Goal: Contribute content: Contribute content

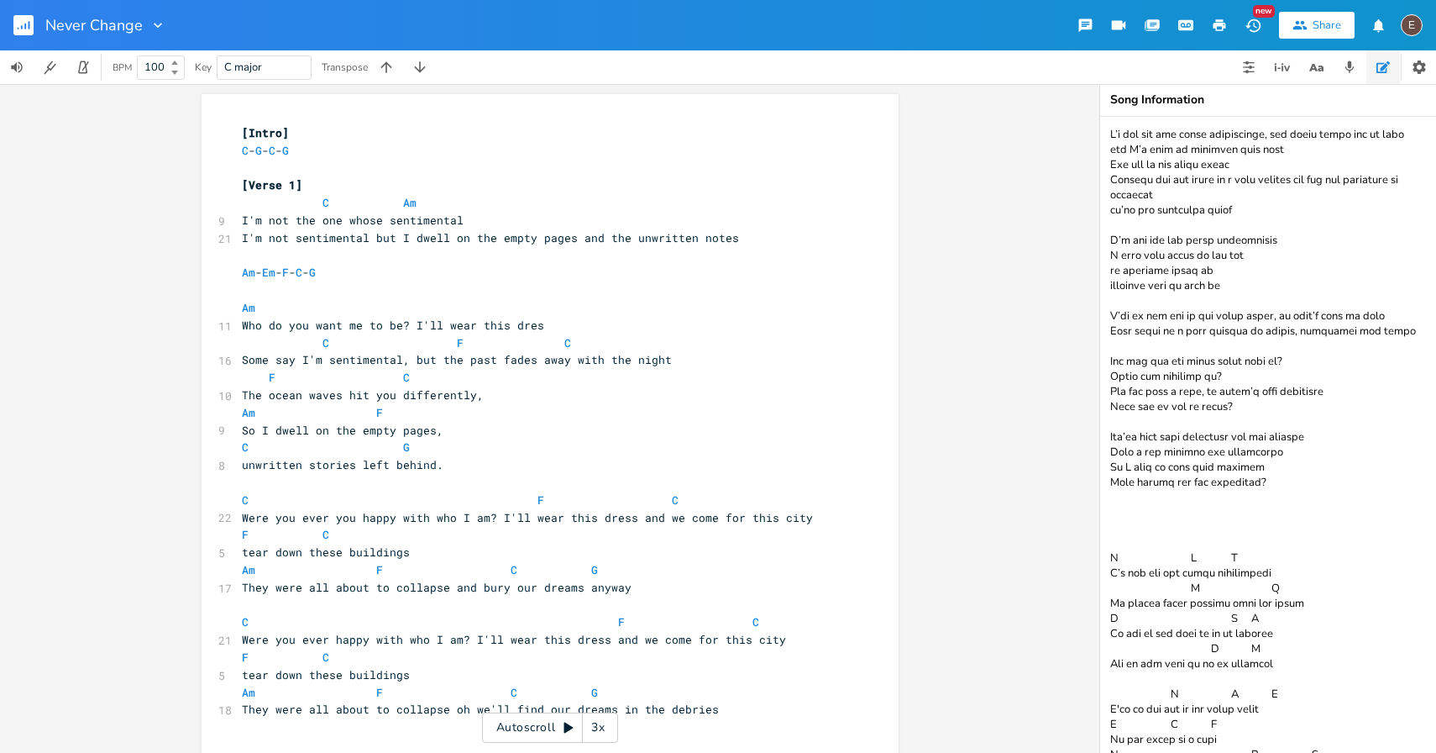
drag, startPoint x: 0, startPoint y: 0, endPoint x: 25, endPoint y: 24, distance: 34.5
click at [25, 24] on icon "button" at bounding box center [25, 27] width 2 height 6
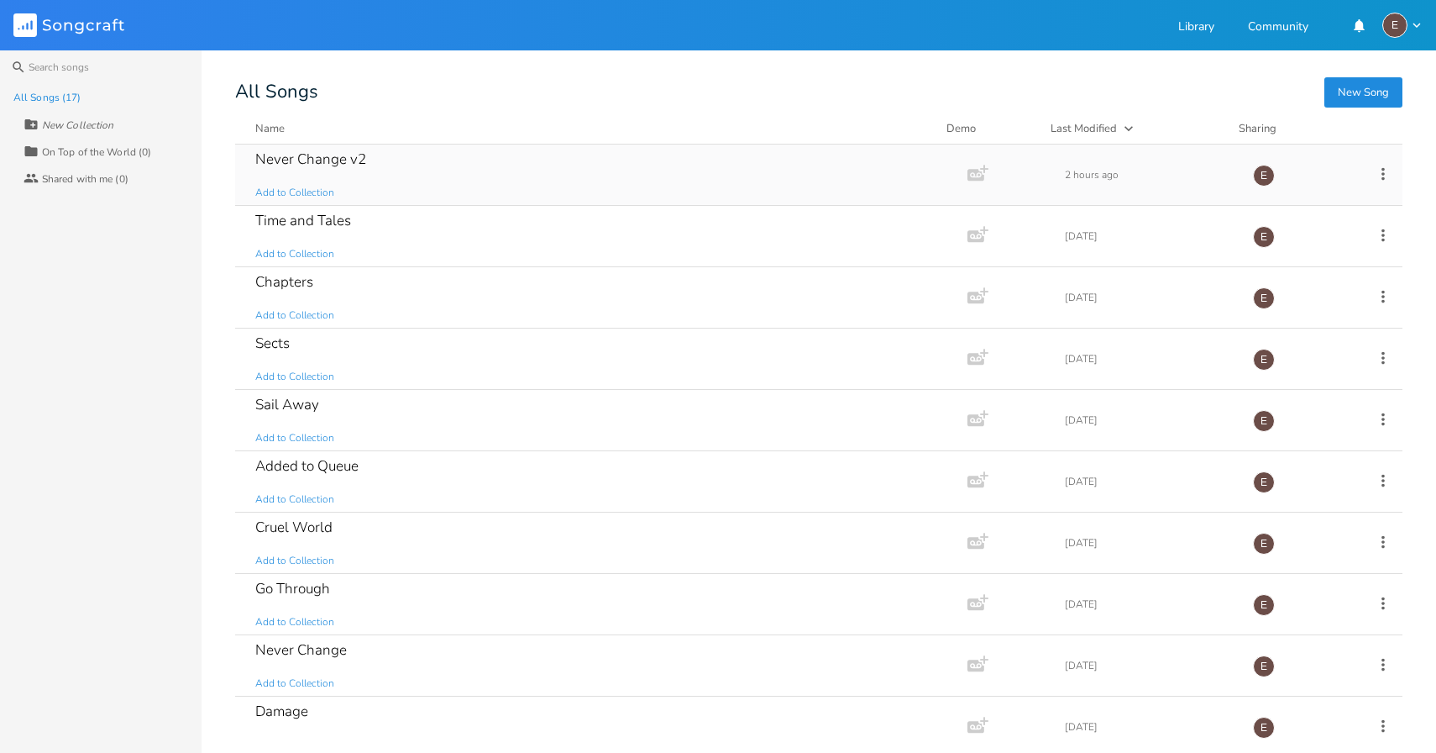
click at [410, 165] on div "Never Change v2 Add to Collection" at bounding box center [597, 174] width 685 height 60
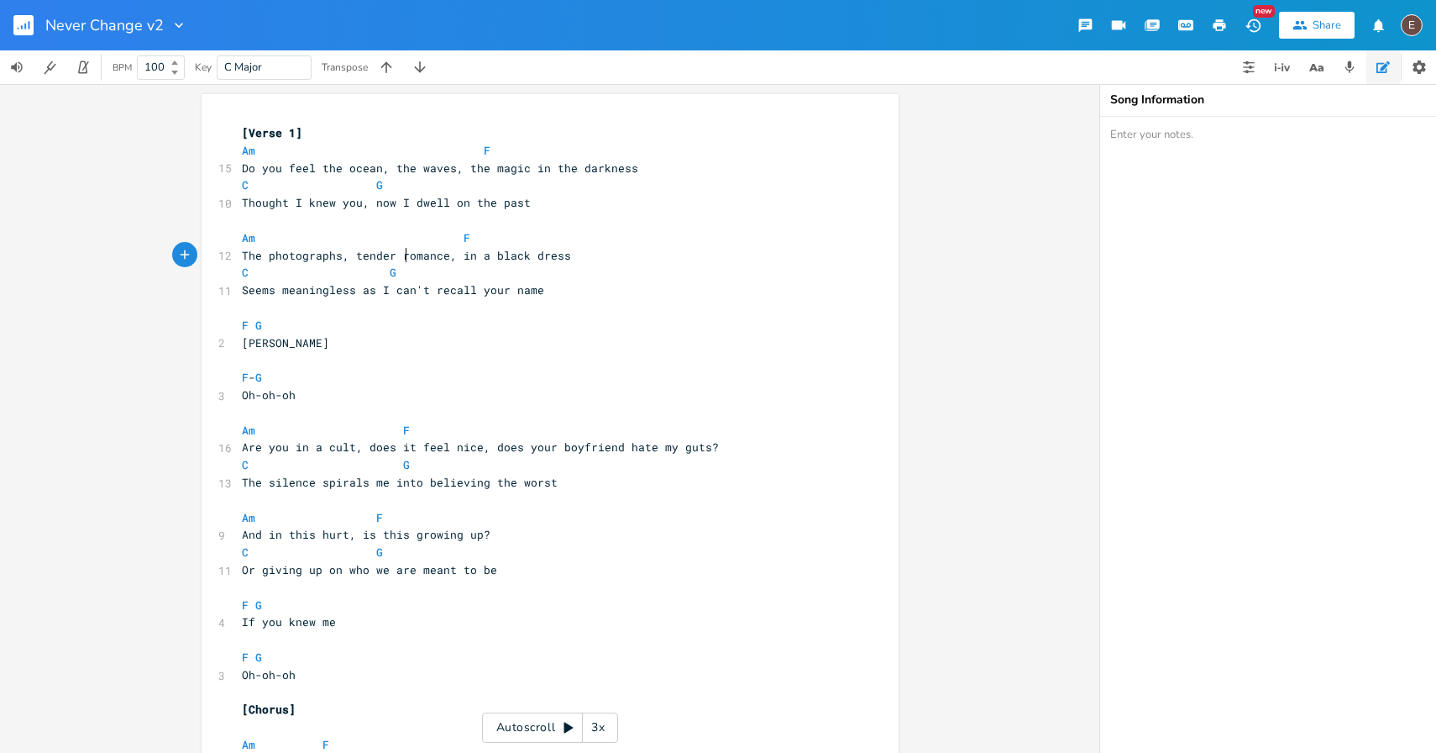
click at [401, 255] on span "The photographs, tender romance, in a black dress" at bounding box center [406, 255] width 329 height 15
type textarea "romance"
click at [401, 255] on span "The photographs, tender romance, in a black dress" at bounding box center [406, 255] width 329 height 15
click at [552, 269] on pre "C G" at bounding box center [542, 273] width 606 height 18
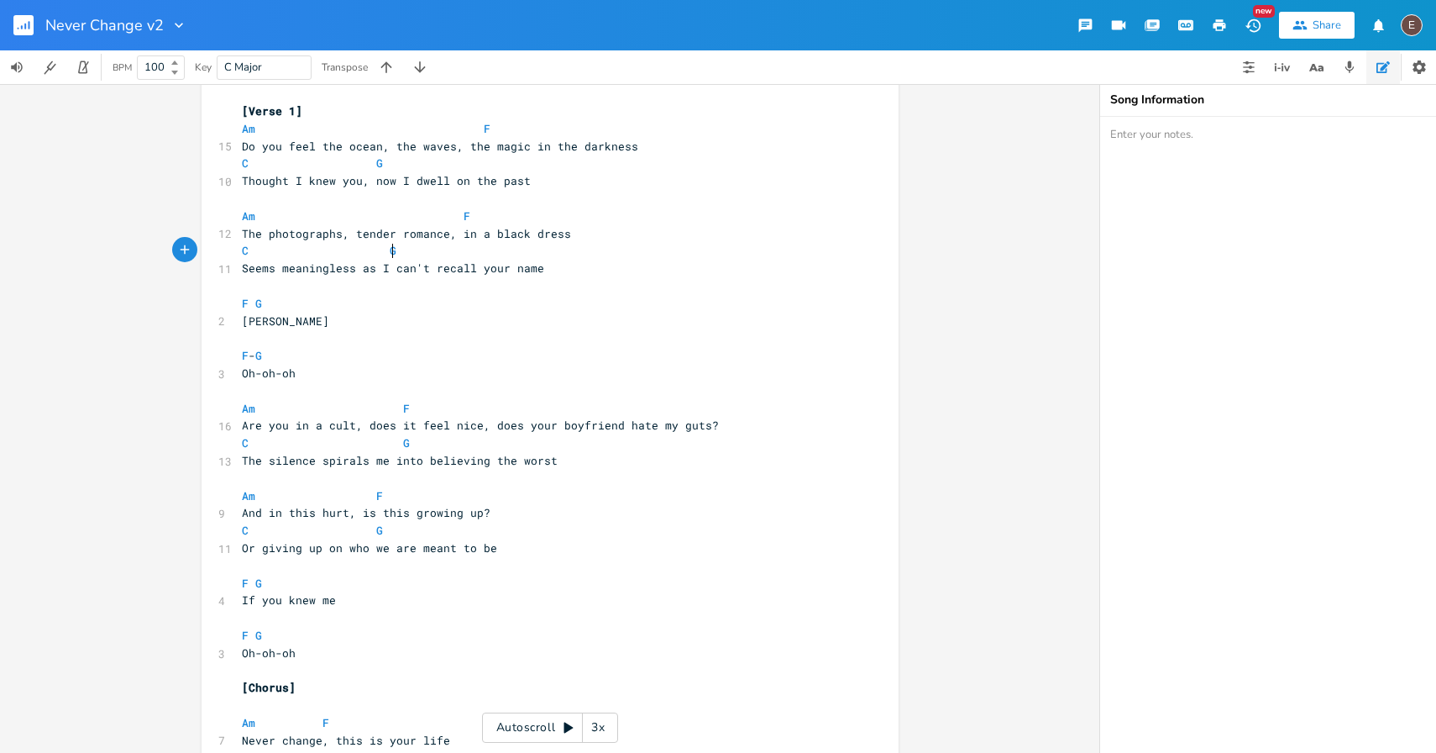
scroll to position [24, 0]
click at [360, 423] on span "Are you in a cult, does it feel nice, does your boyfriend hate my guts?" at bounding box center [480, 423] width 477 height 15
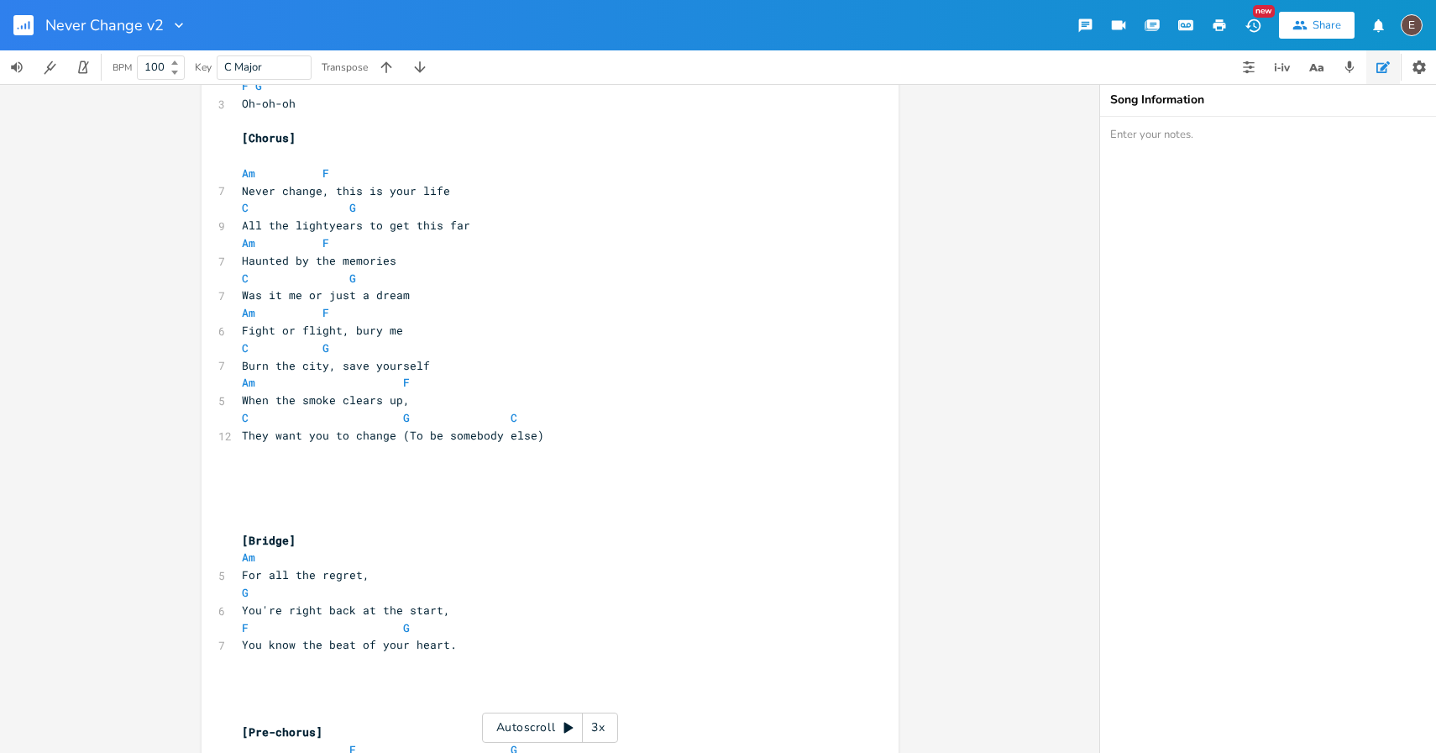
scroll to position [552, 0]
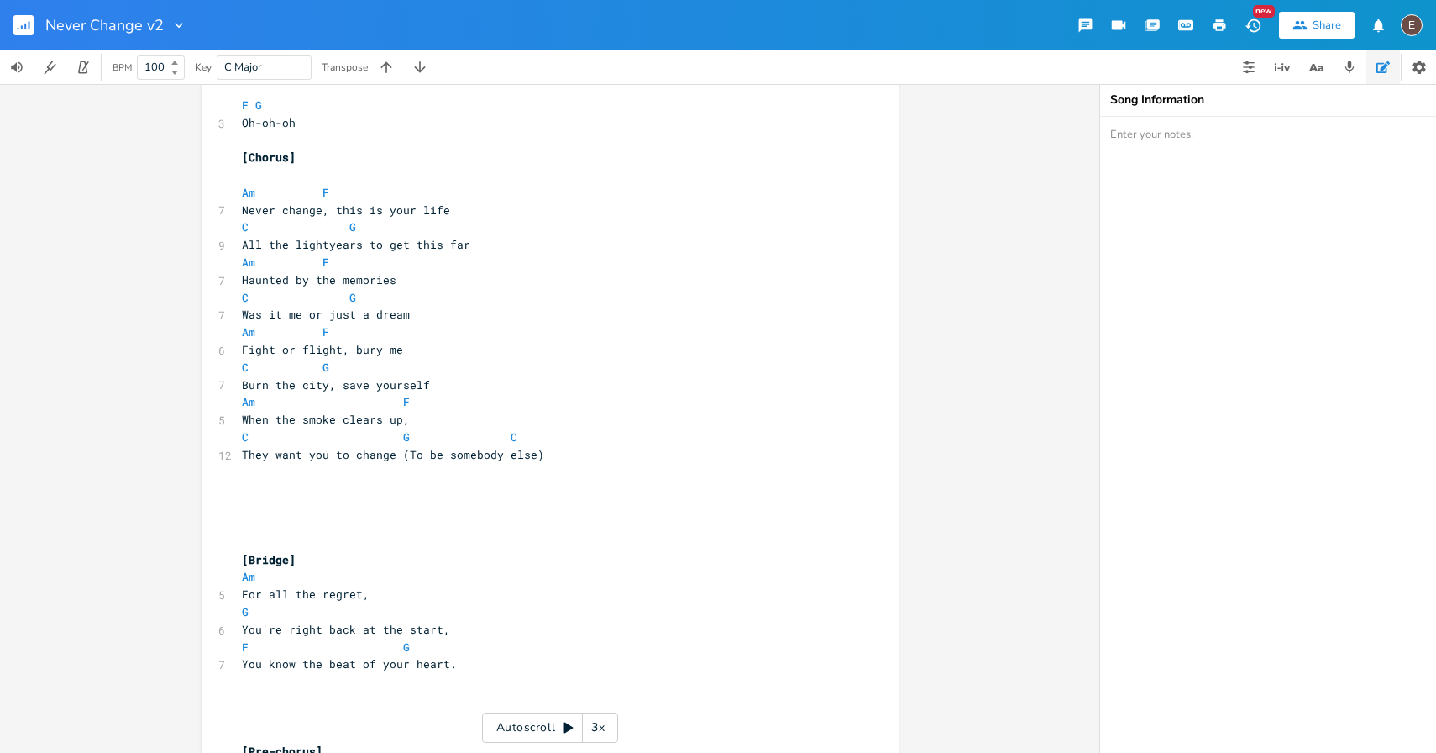
click at [242, 420] on span "When the smoke clears up," at bounding box center [326, 419] width 168 height 15
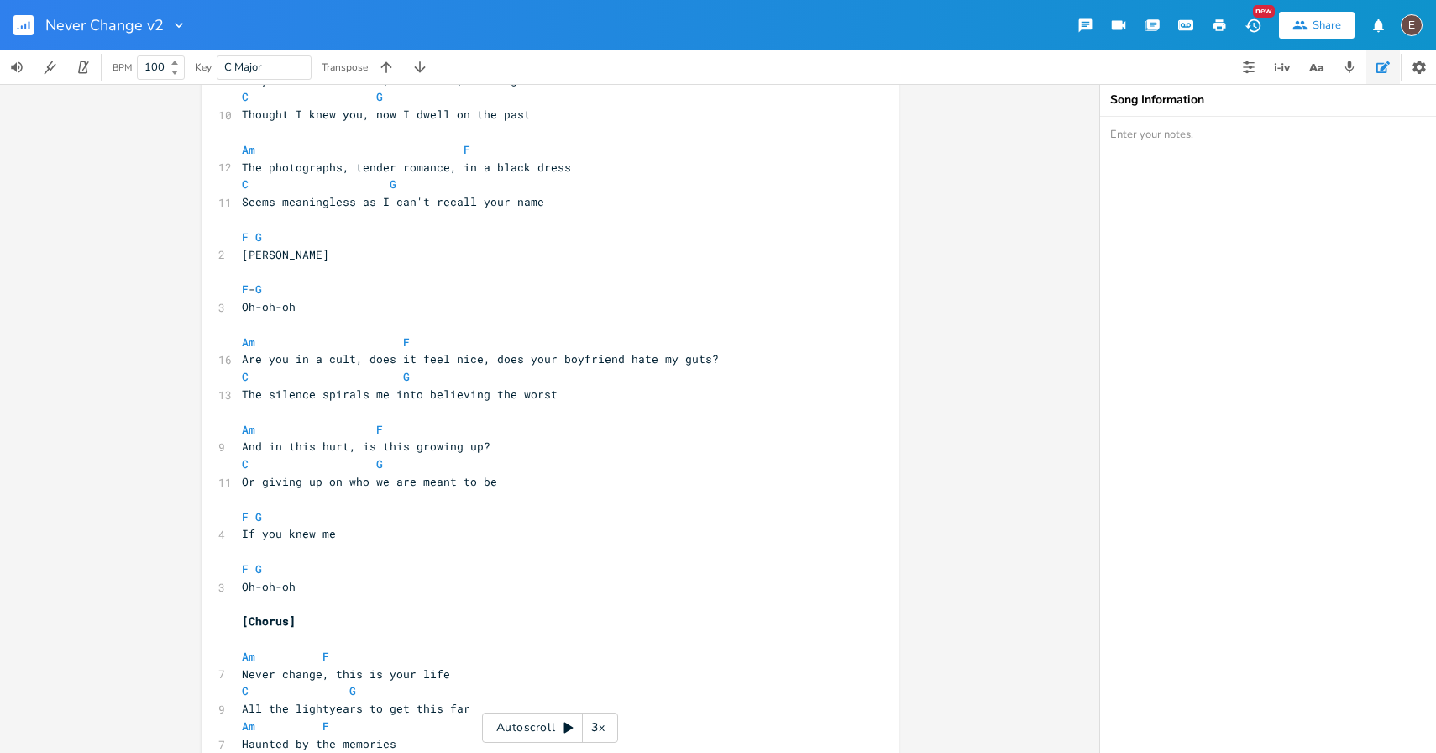
scroll to position [248, 0]
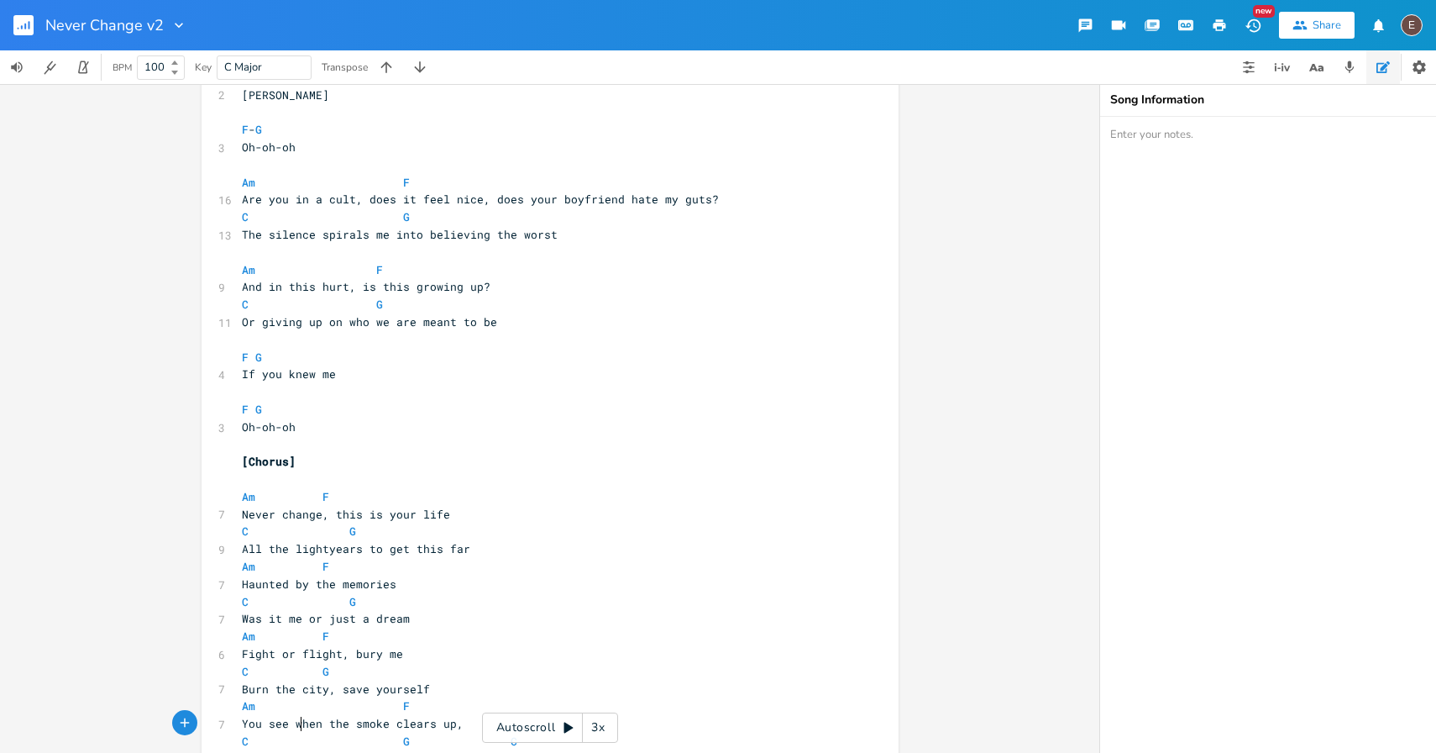
type textarea "You see w"
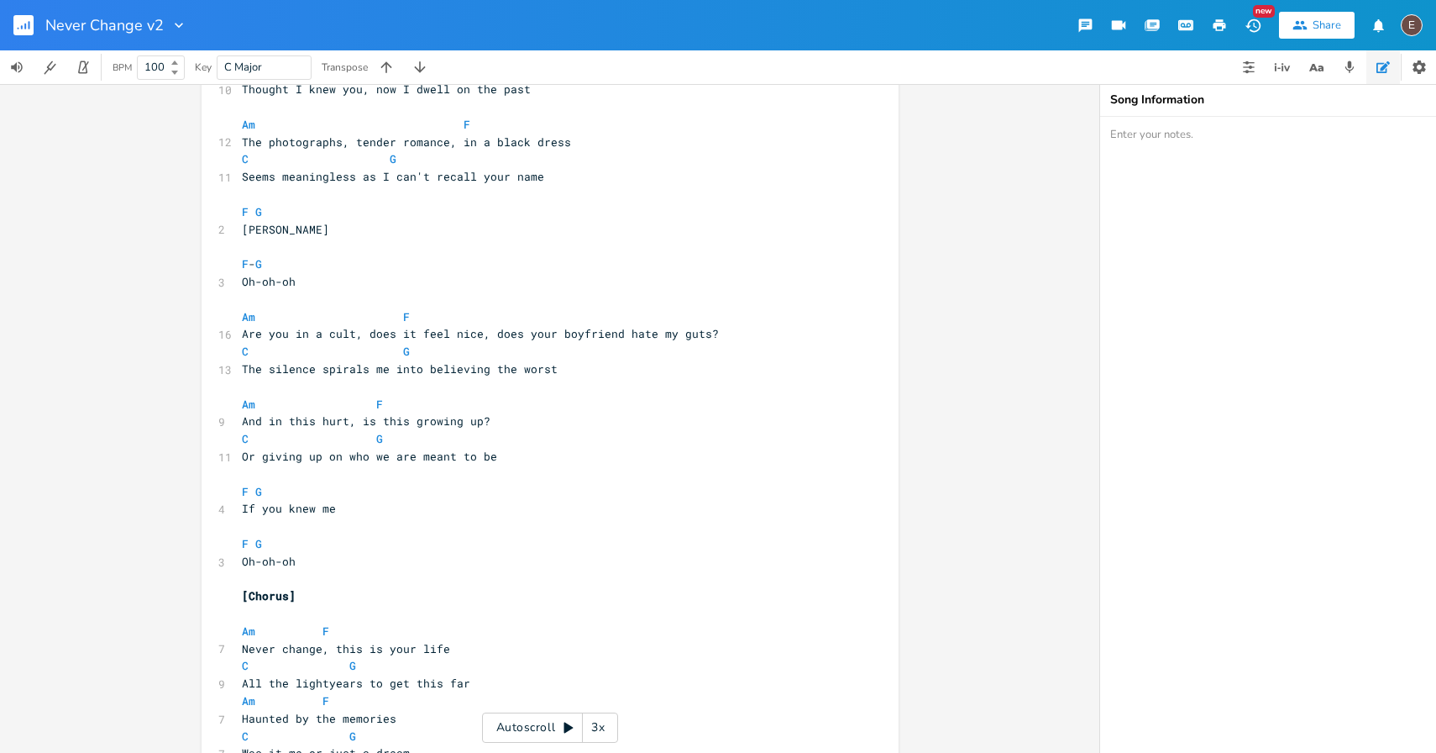
scroll to position [120, 0]
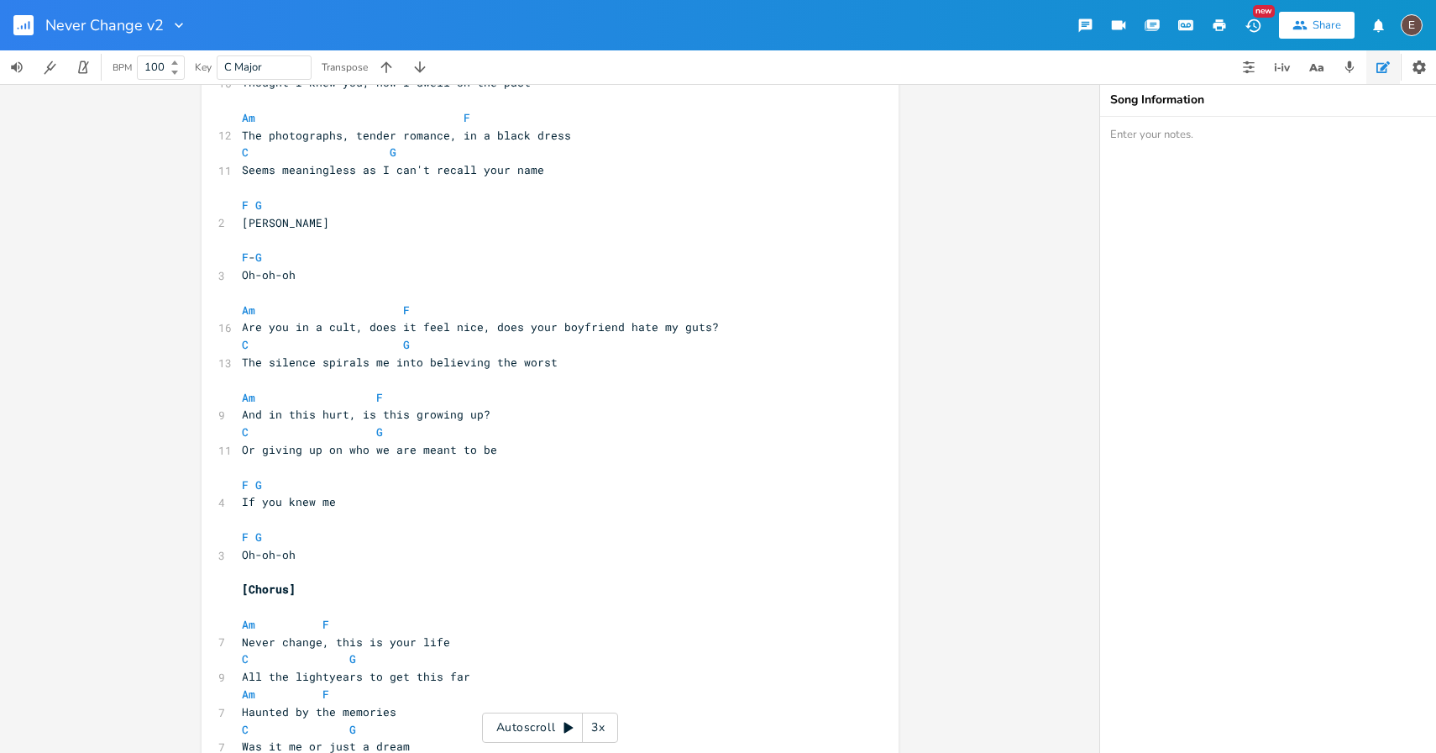
click at [273, 443] on span "Or giving up on who we are meant to be" at bounding box center [369, 449] width 255 height 15
type textarea "giving"
click at [273, 443] on span "Or giving up on who we are meant to be" at bounding box center [369, 449] width 255 height 15
click at [250, 448] on span "Or giving up on who we are meant to be" at bounding box center [369, 449] width 255 height 15
click at [259, 454] on span "Or giving up on who we are meant to be" at bounding box center [369, 449] width 255 height 15
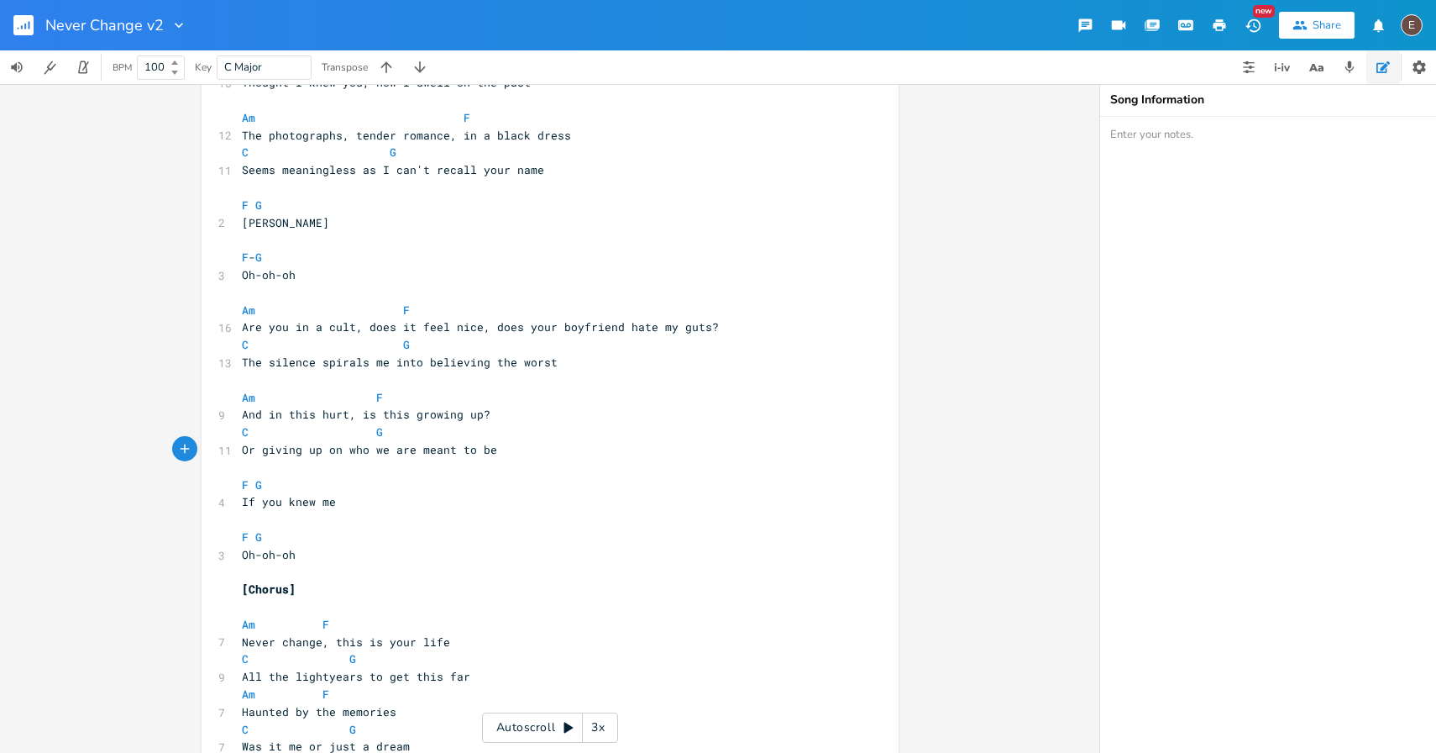
click at [529, 450] on pre "Or giving up on who we are meant to be" at bounding box center [542, 450] width 606 height 18
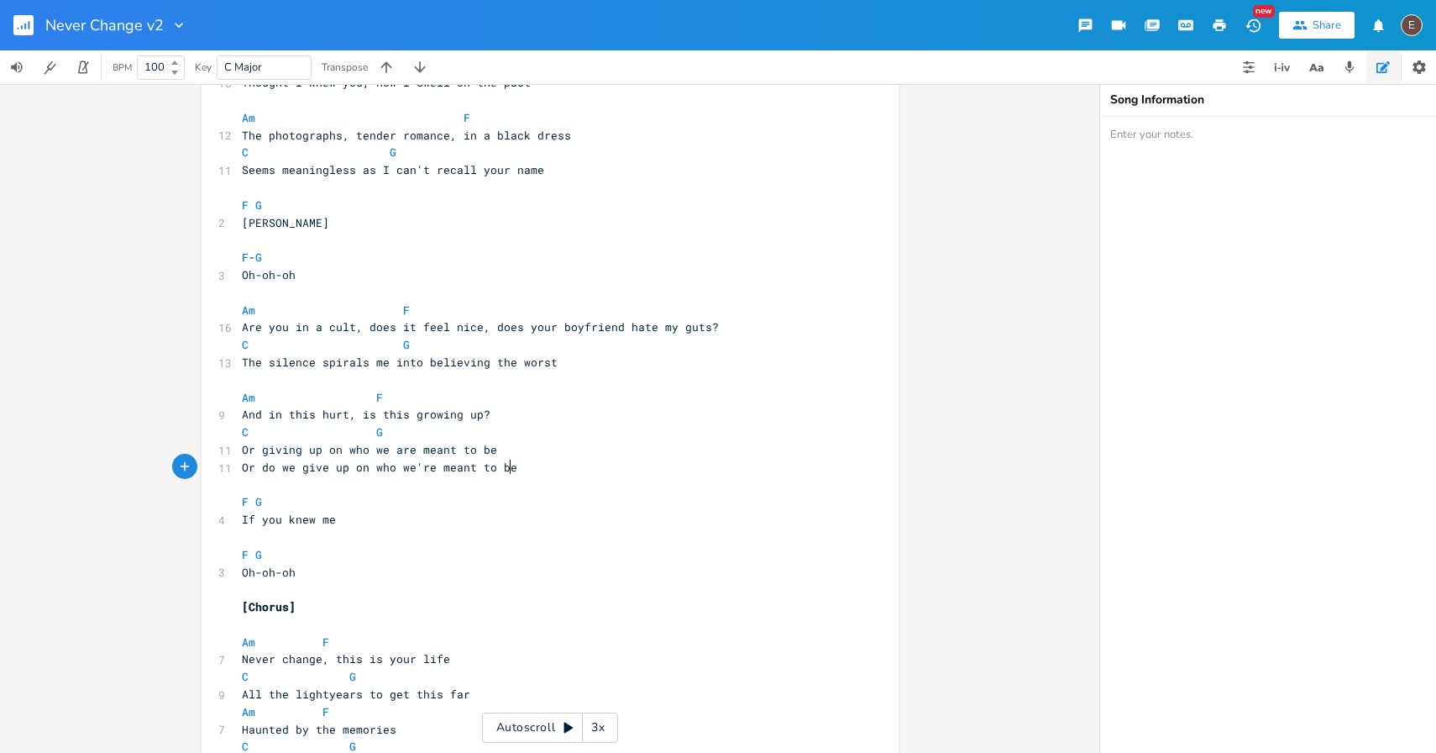
scroll to position [113, 0]
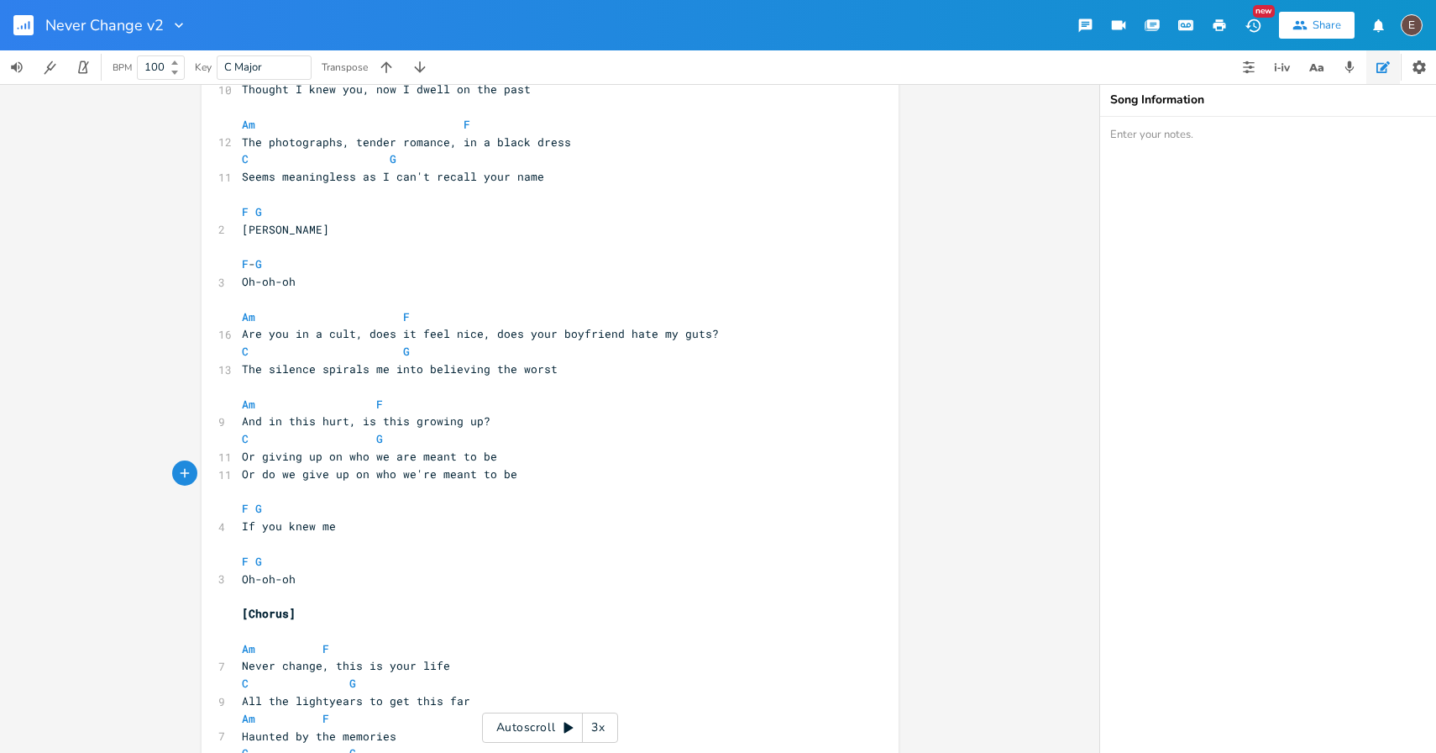
type textarea "Or do we give up on who we're meant to be"
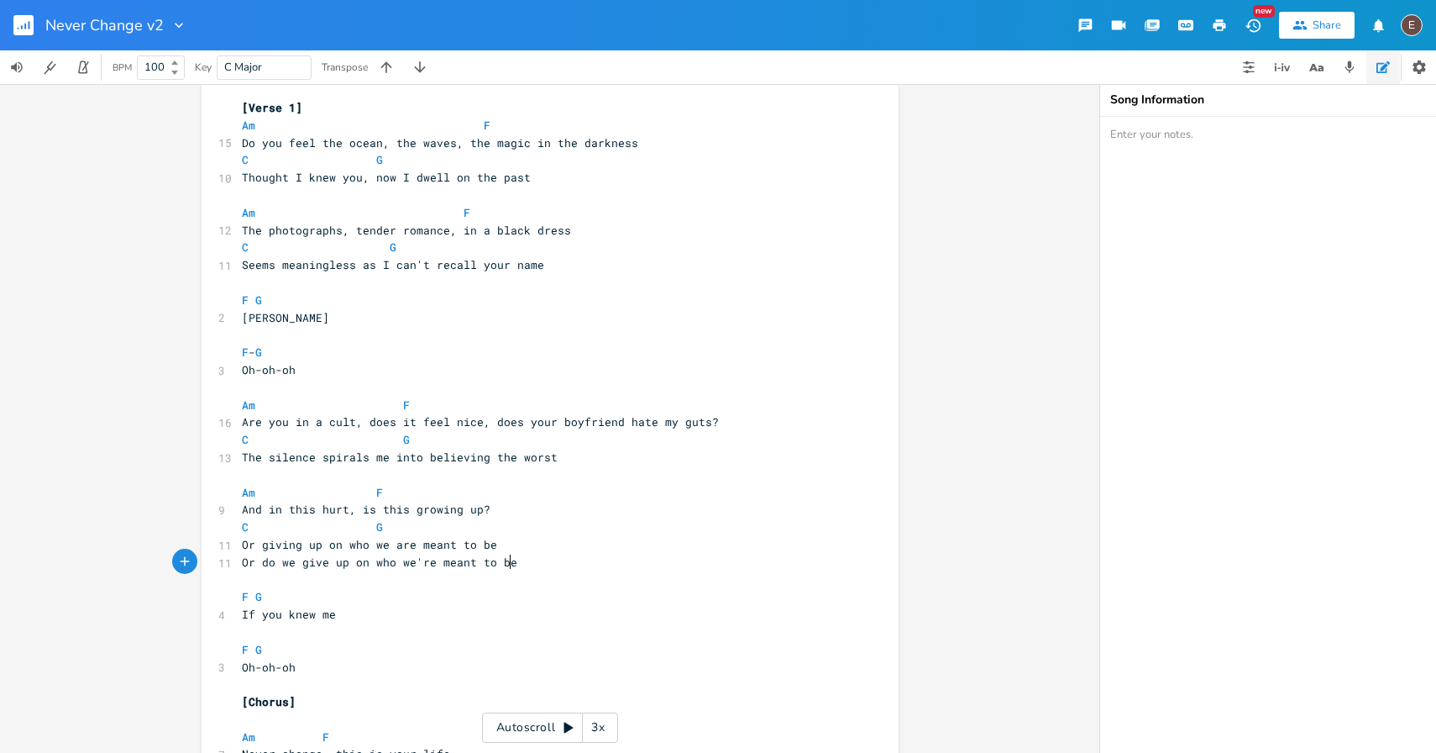
scroll to position [0, 0]
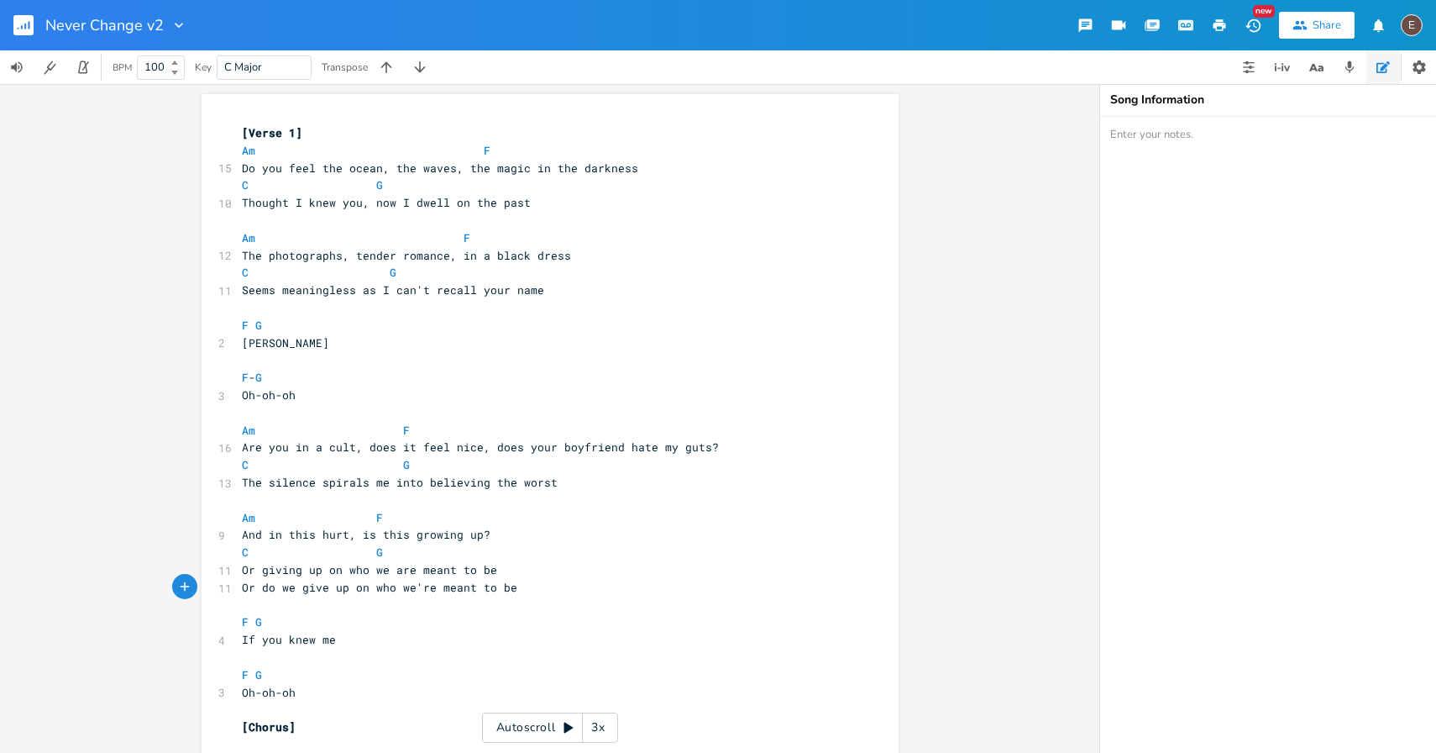
click at [296, 584] on span "Or do we give up on who we're meant to be" at bounding box center [379, 587] width 275 height 15
type textarea "just"
click at [611, 596] on pre "​" at bounding box center [542, 605] width 606 height 18
click at [624, 576] on pre "Or giving up on who we are meant to be" at bounding box center [542, 570] width 606 height 18
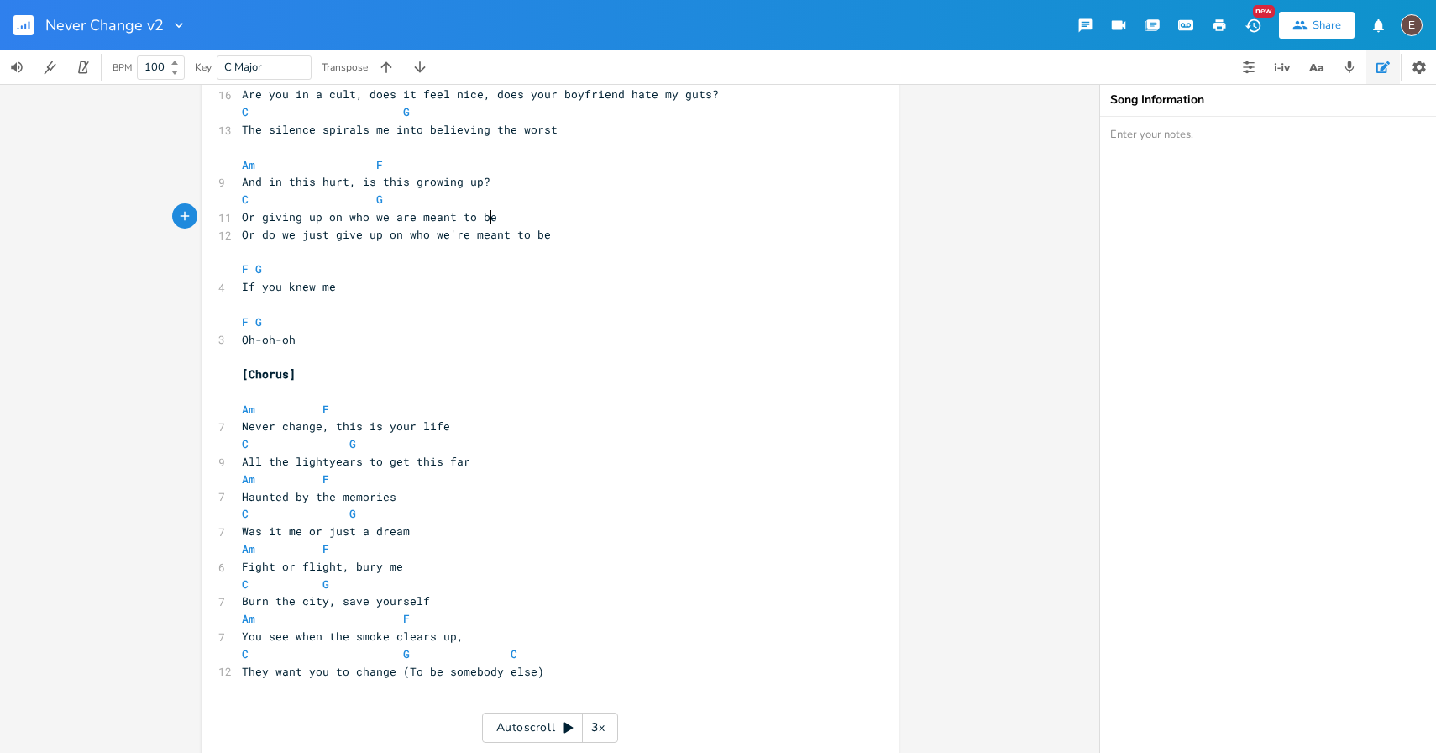
scroll to position [349, 0]
click at [255, 277] on span "G" at bounding box center [258, 273] width 7 height 16
type textarea "C"
click at [249, 333] on pre "F G" at bounding box center [542, 326] width 606 height 18
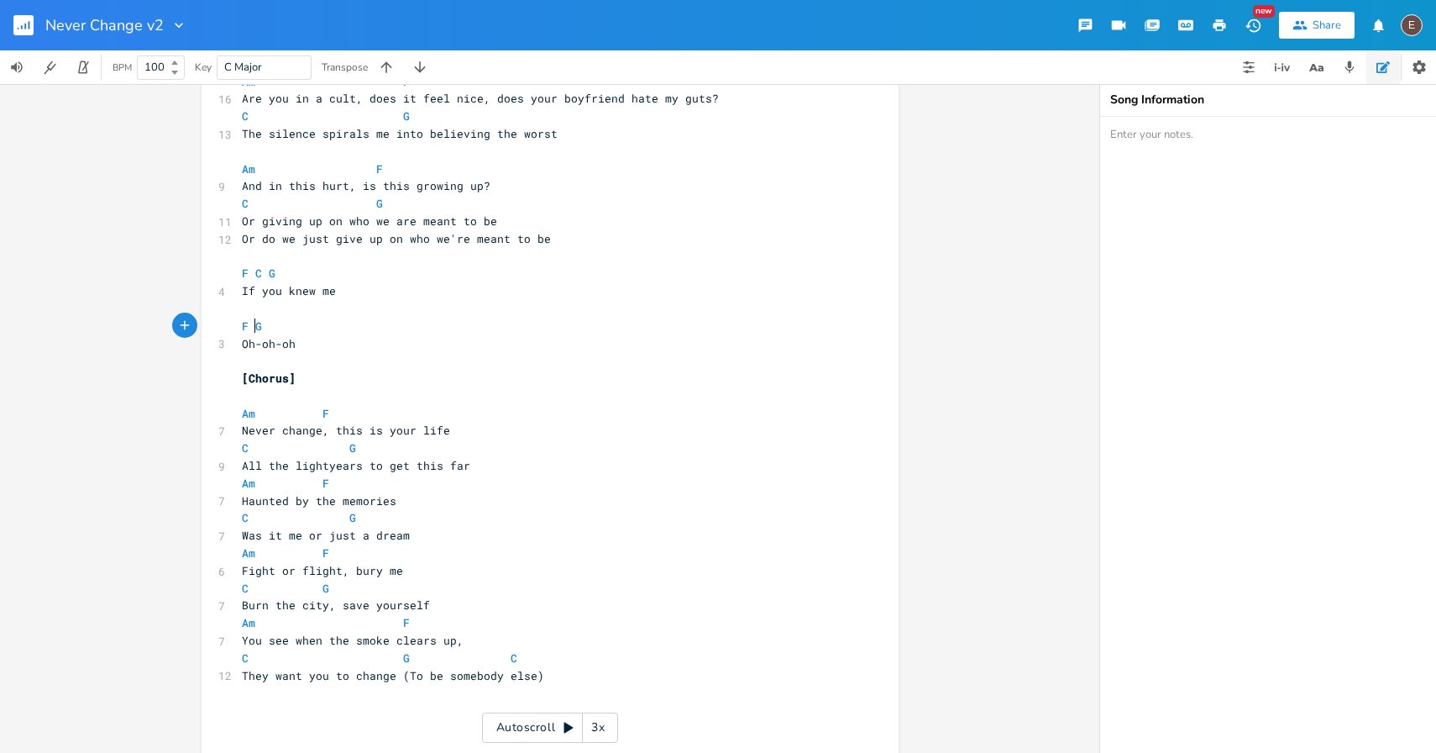
type textarea "C"
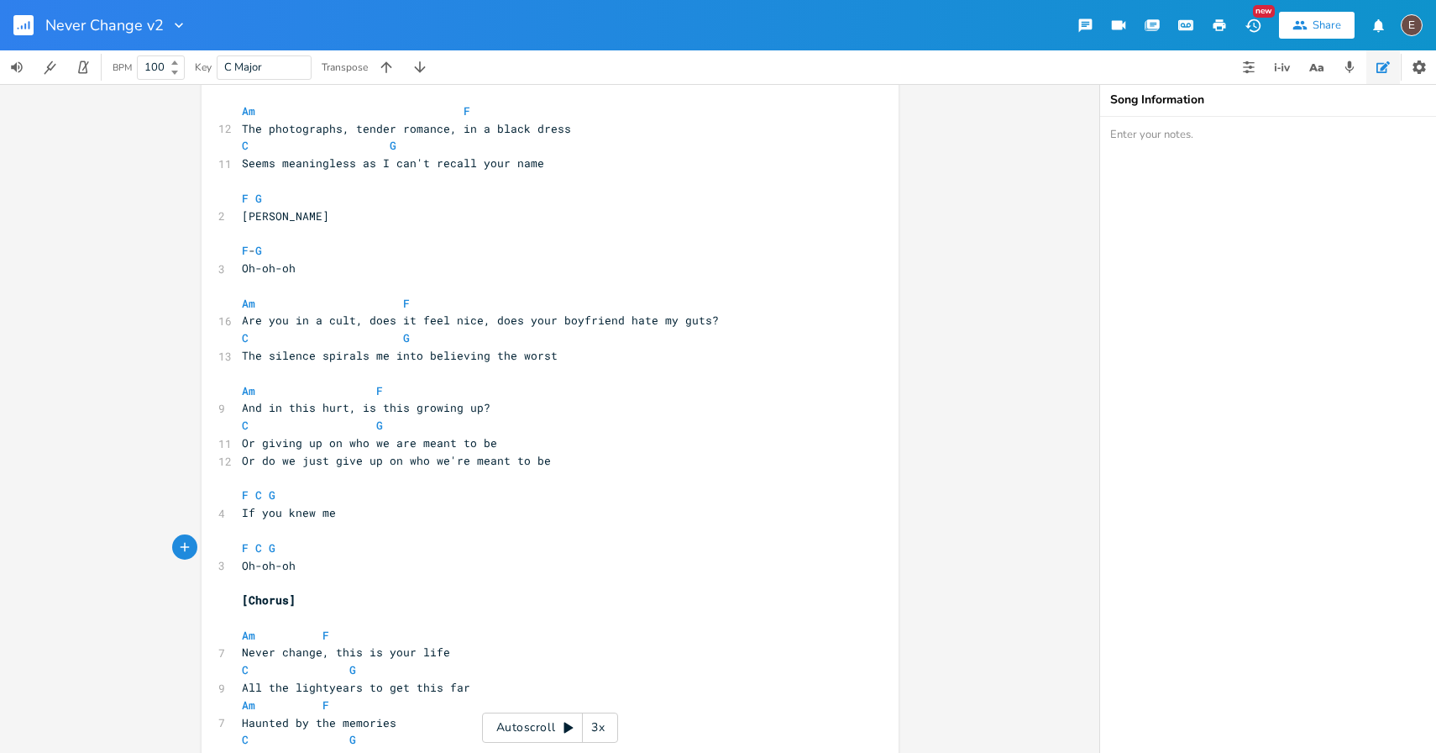
scroll to position [112, 0]
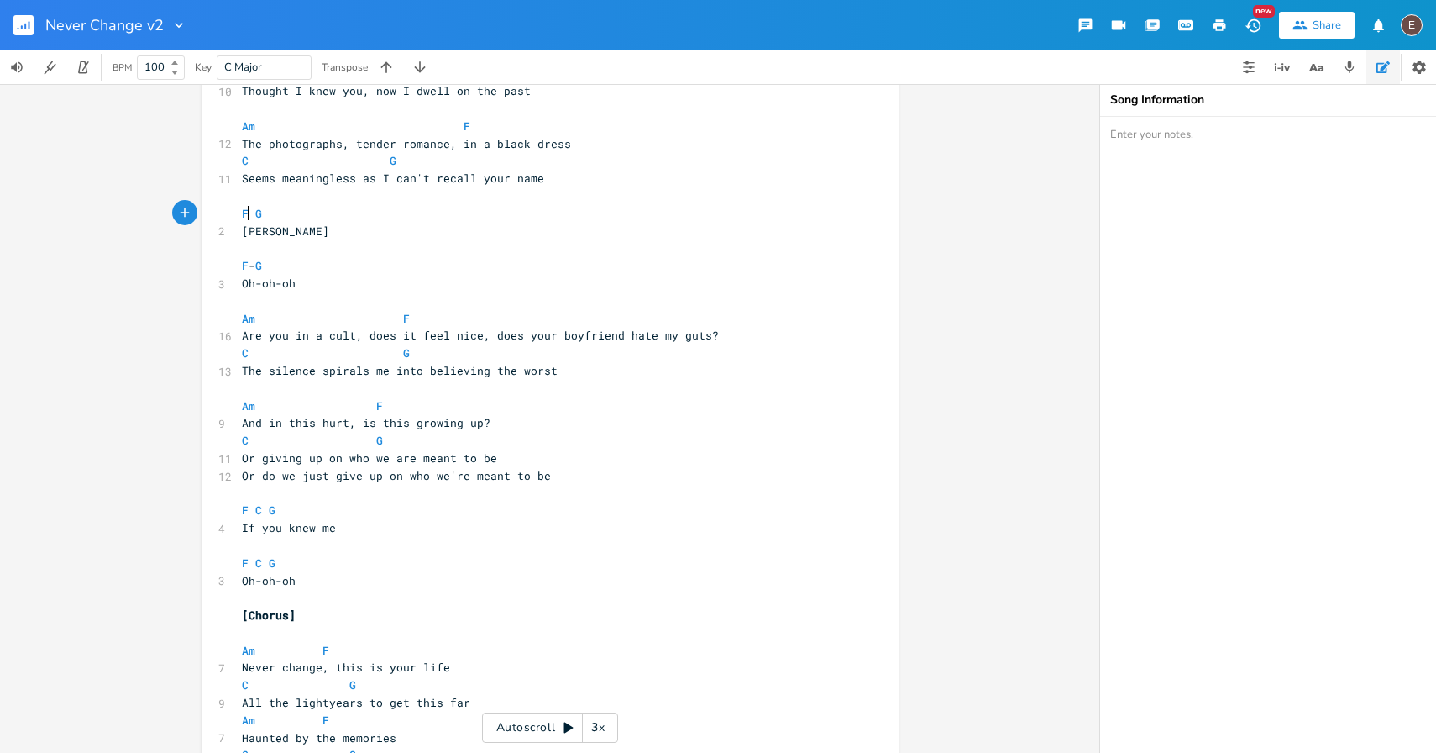
click at [246, 212] on span "F G" at bounding box center [259, 213] width 34 height 15
type textarea "C"
click at [246, 270] on span "F - G" at bounding box center [255, 265] width 27 height 15
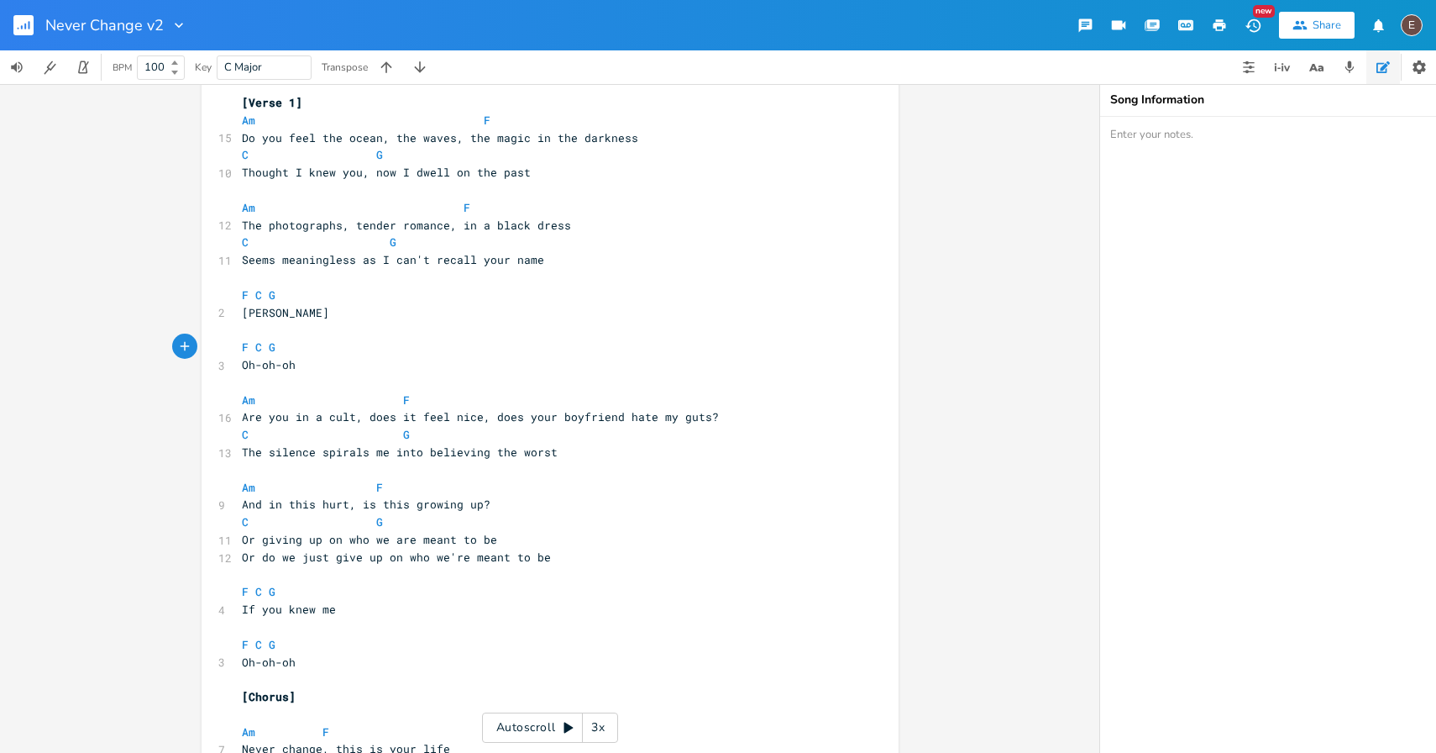
scroll to position [0, 0]
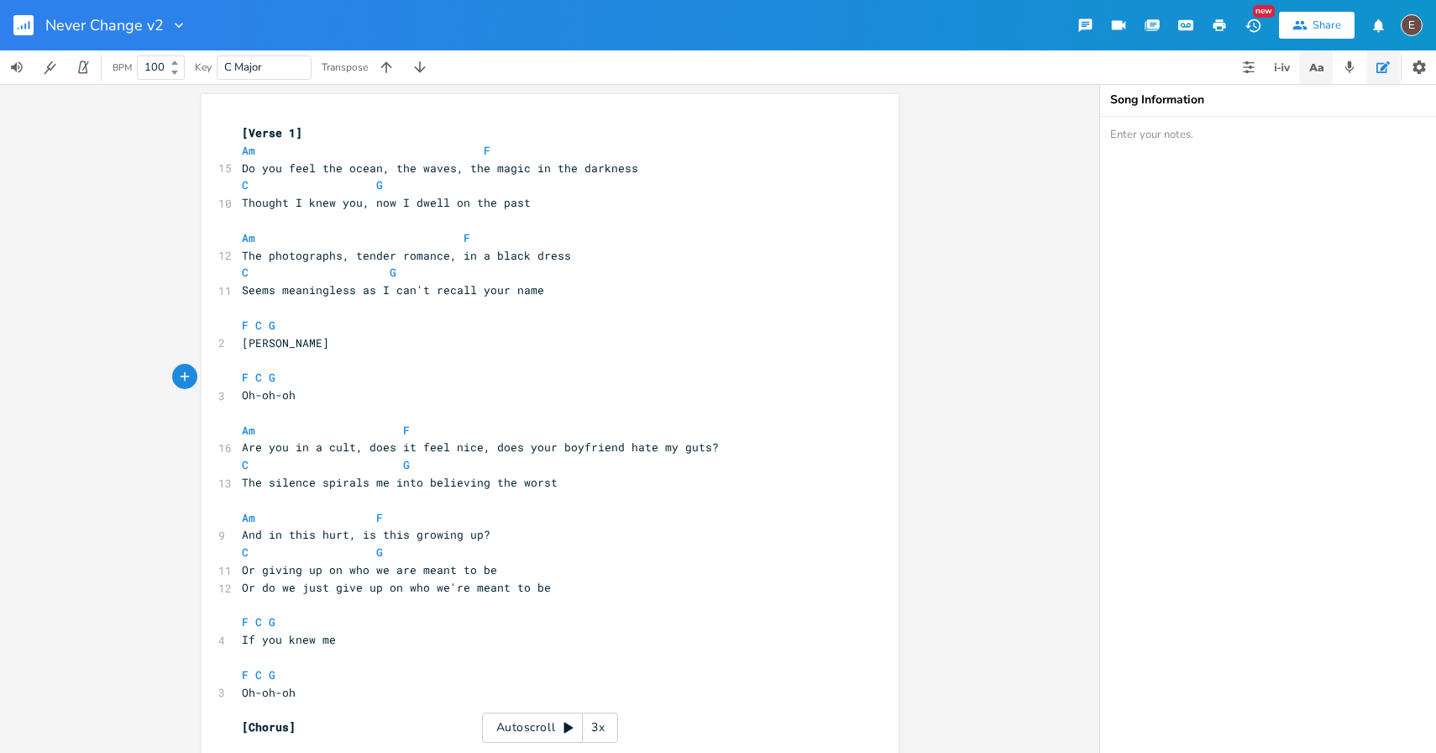
type textarea "C"
click at [1313, 65] on icon "button" at bounding box center [1313, 68] width 8 height 8
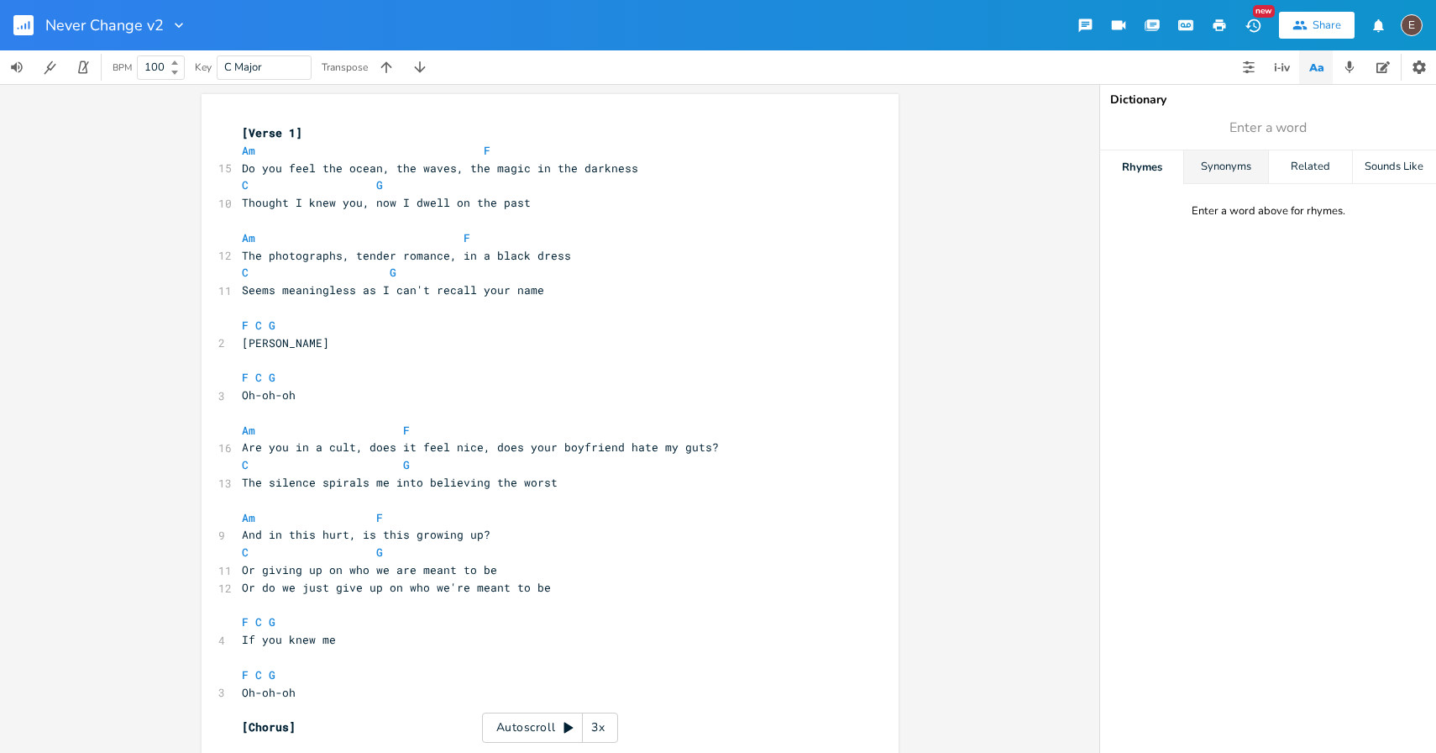
click at [1208, 160] on div "Synonyms" at bounding box center [1225, 167] width 83 height 34
click at [1255, 139] on span "Enter a word" at bounding box center [1268, 128] width 336 height 30
type input "just"
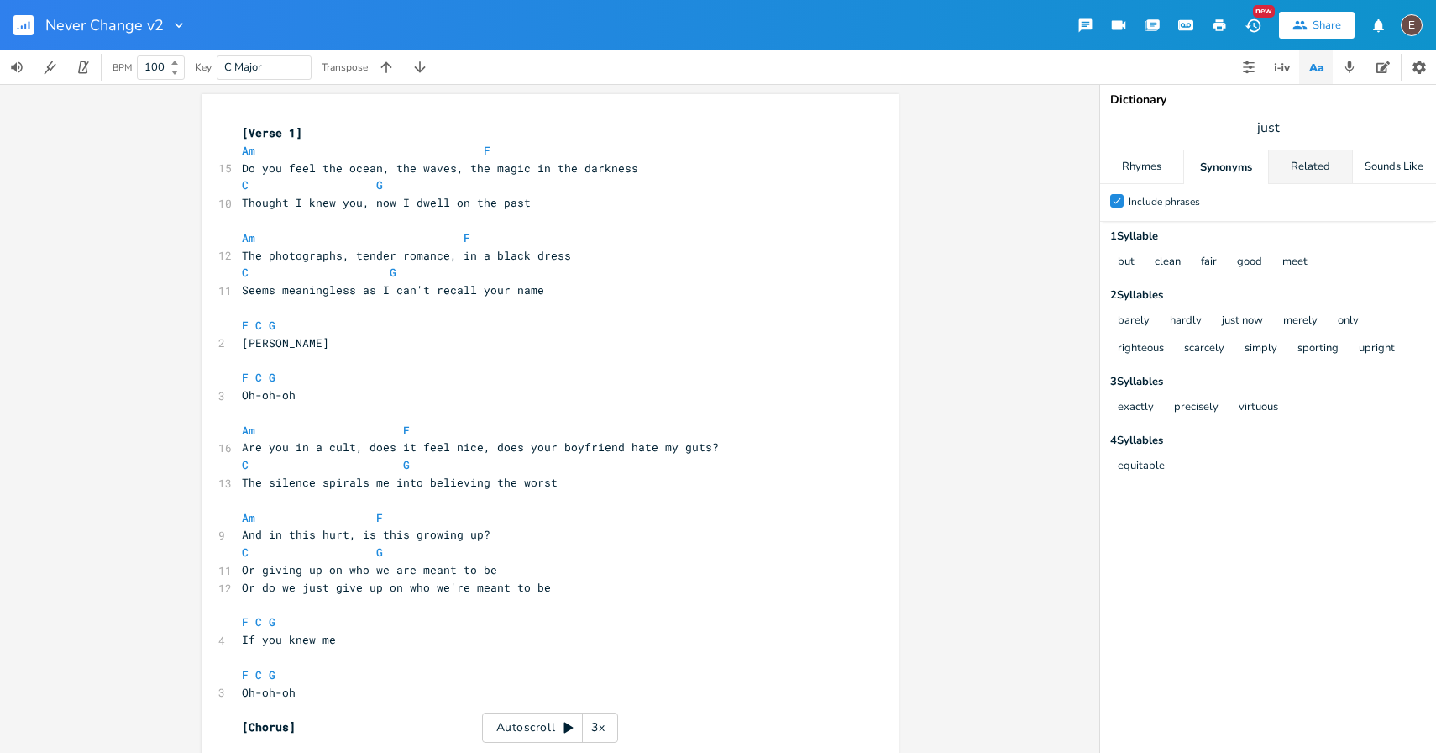
click at [1302, 171] on div "Related" at bounding box center [1310, 167] width 83 height 34
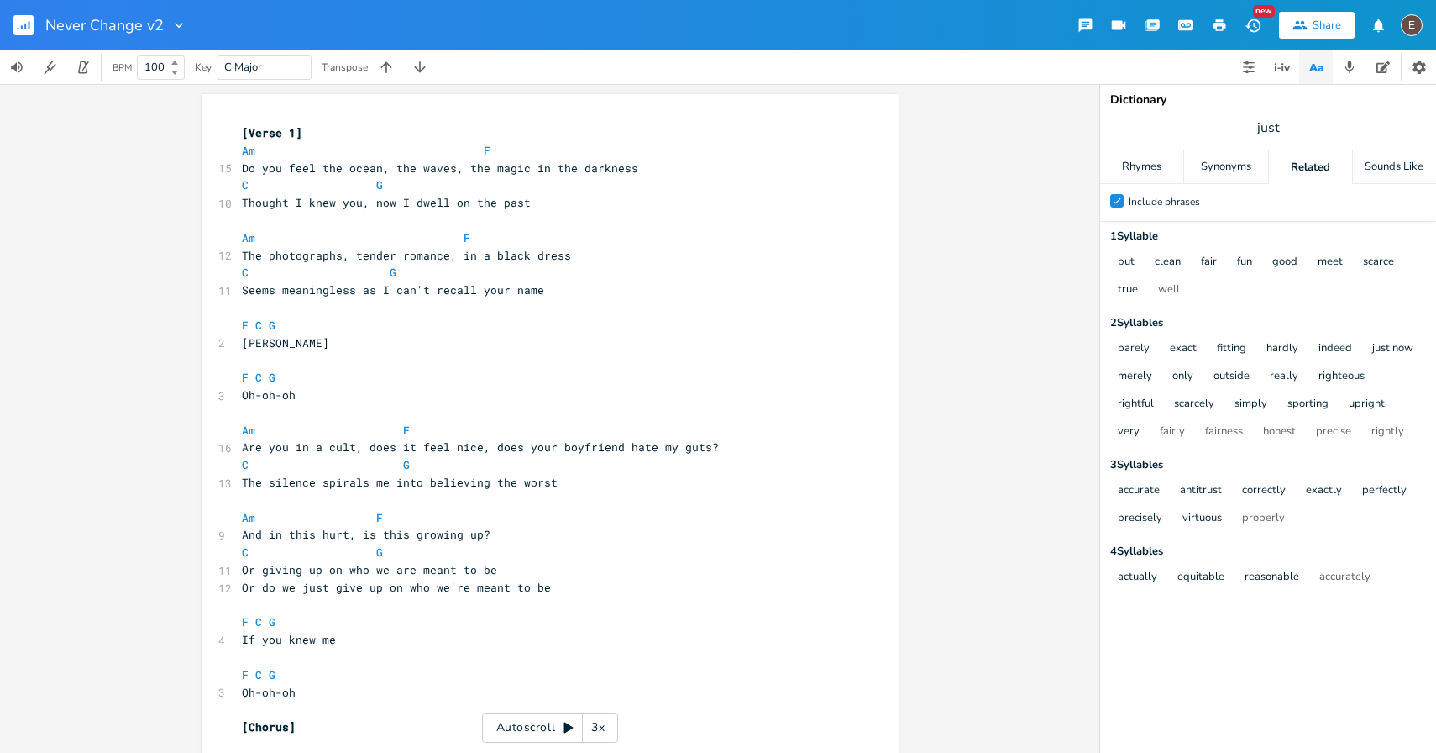
click at [307, 585] on span "Or do we just give up on who we're meant to be" at bounding box center [396, 587] width 309 height 15
type textarea "simply"
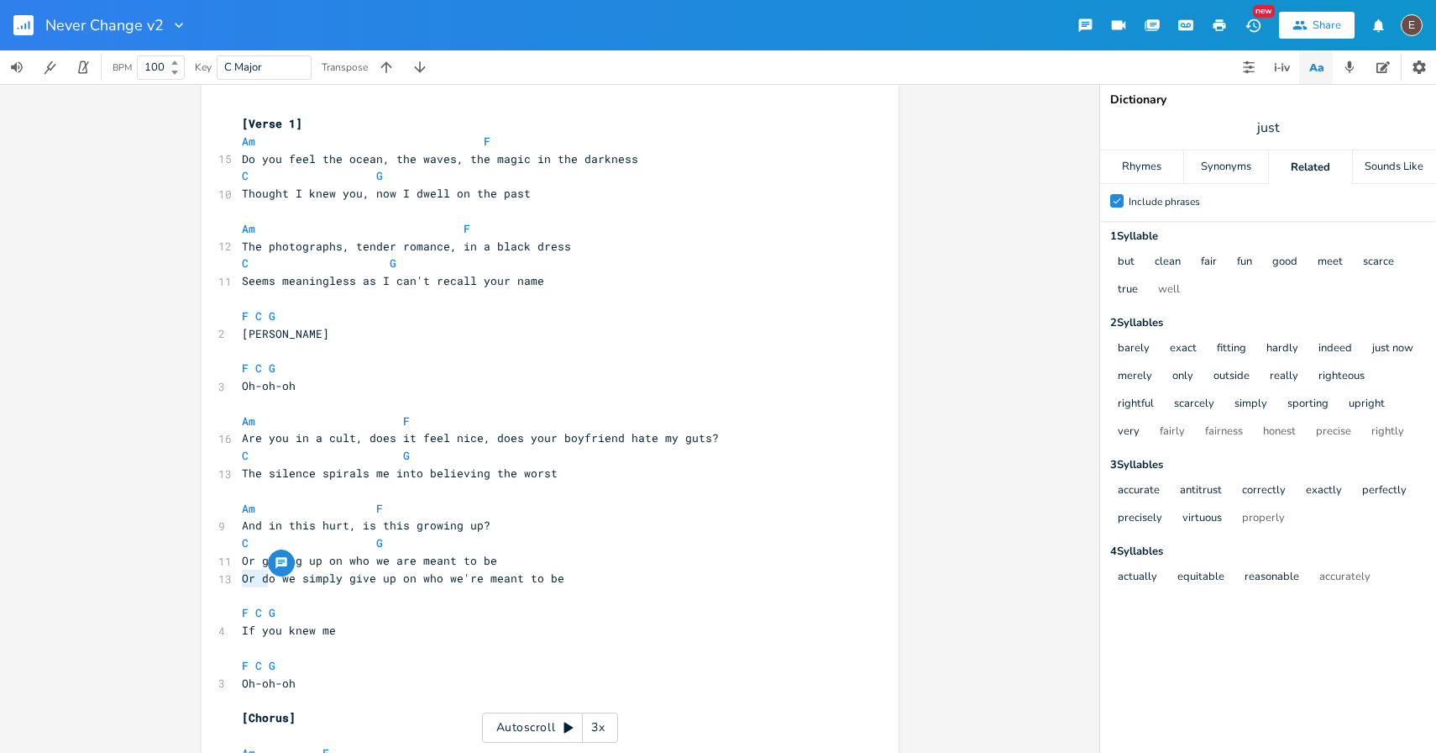
drag, startPoint x: 262, startPoint y: 582, endPoint x: 225, endPoint y: 581, distance: 37.0
click at [239, 580] on div "13 Or do we simply give up on who we're meant to be" at bounding box center [542, 578] width 606 height 18
type textarea "D"
click at [552, 580] on pre "Do we simply give up on who we're meant to be" at bounding box center [542, 578] width 606 height 18
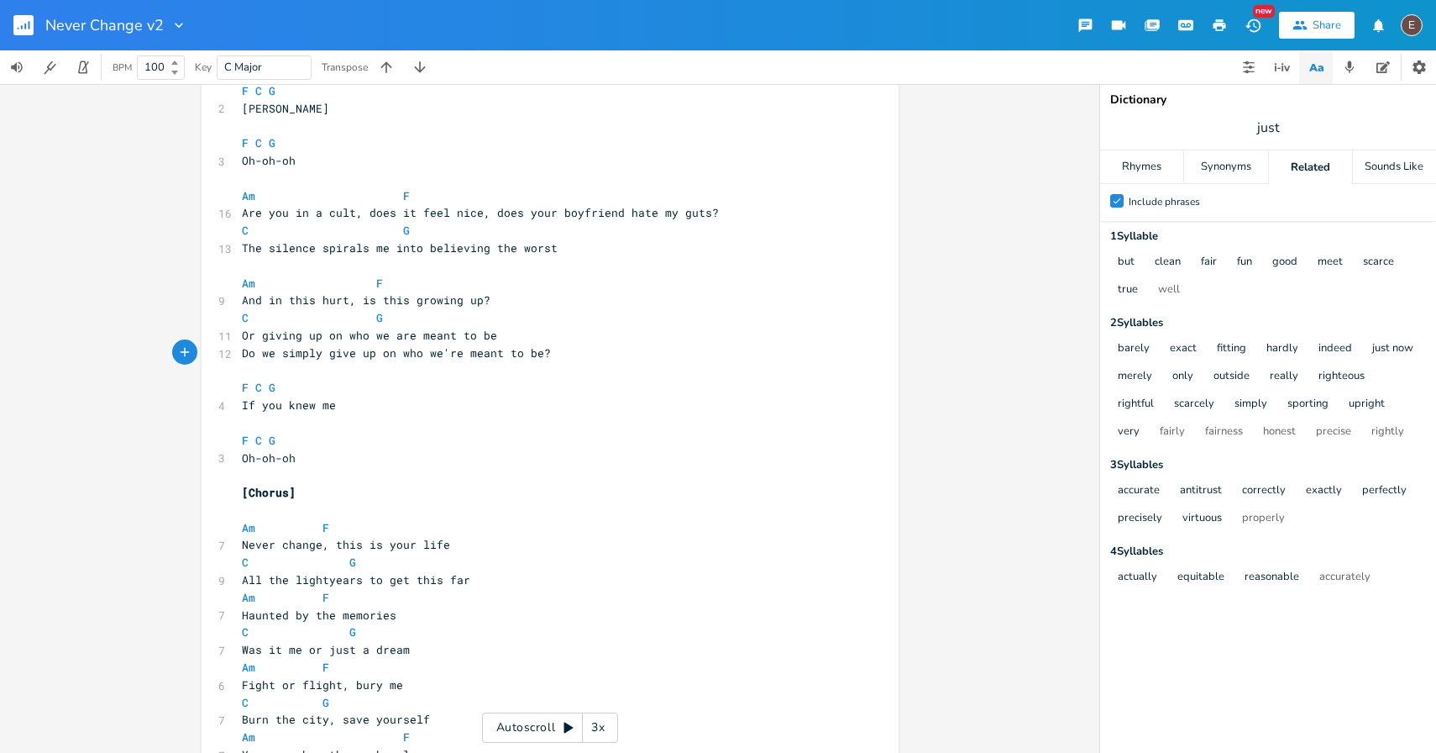
scroll to position [236, 0]
type textarea "?"
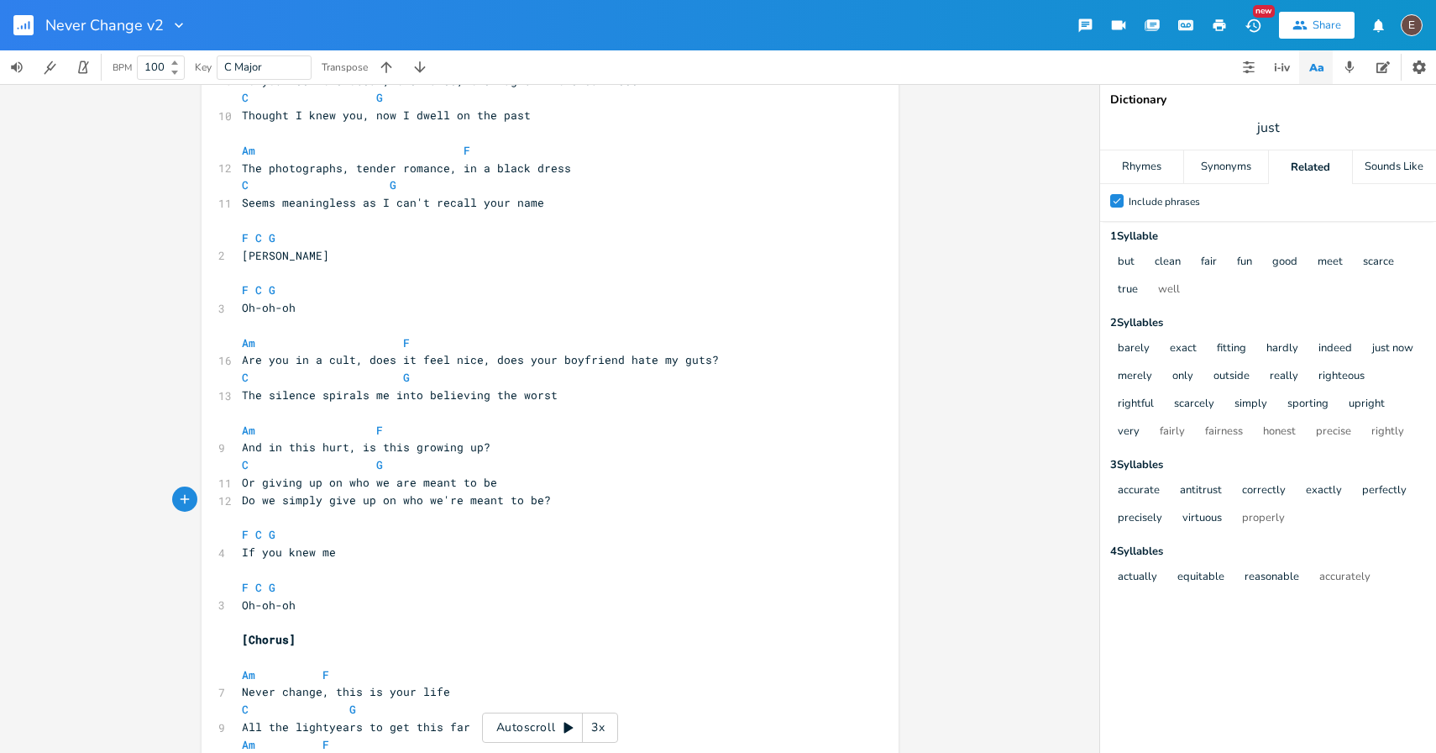
scroll to position [78, 0]
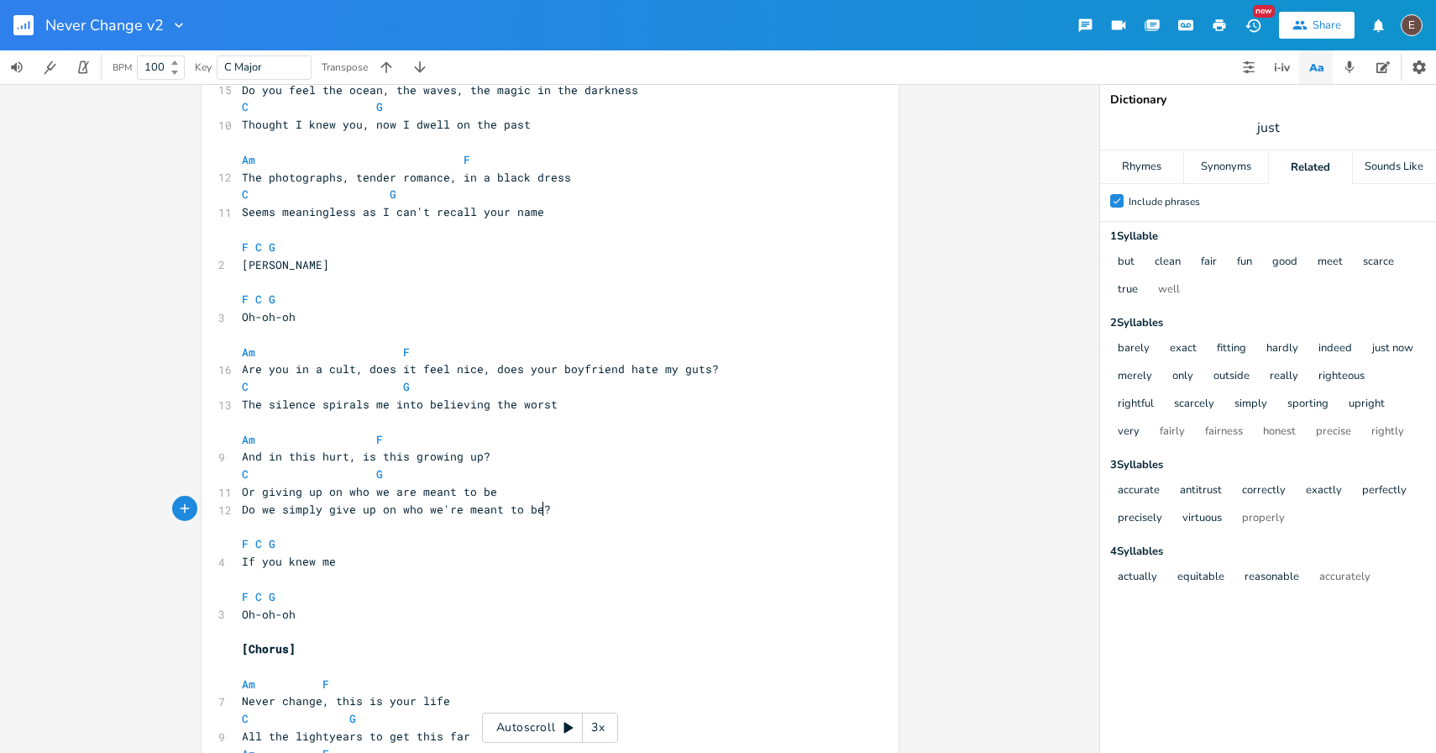
click at [242, 370] on span "Are you in a cult, does it feel nice, does your boyfriend hate my guts?" at bounding box center [480, 368] width 477 height 15
click at [740, 365] on pre "Are you in a cult, does it feel nice, does your boyfriend hate my guts?" at bounding box center [542, 369] width 606 height 18
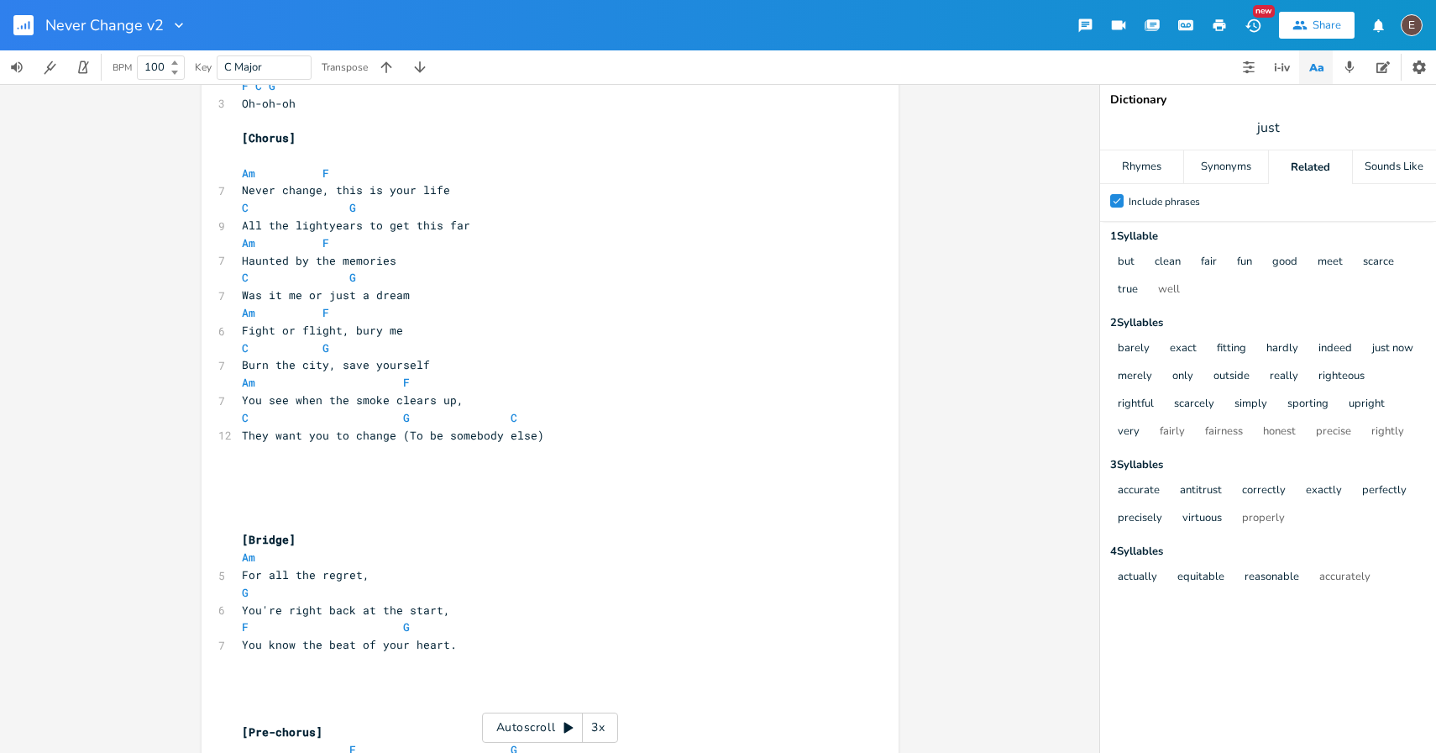
scroll to position [602, 0]
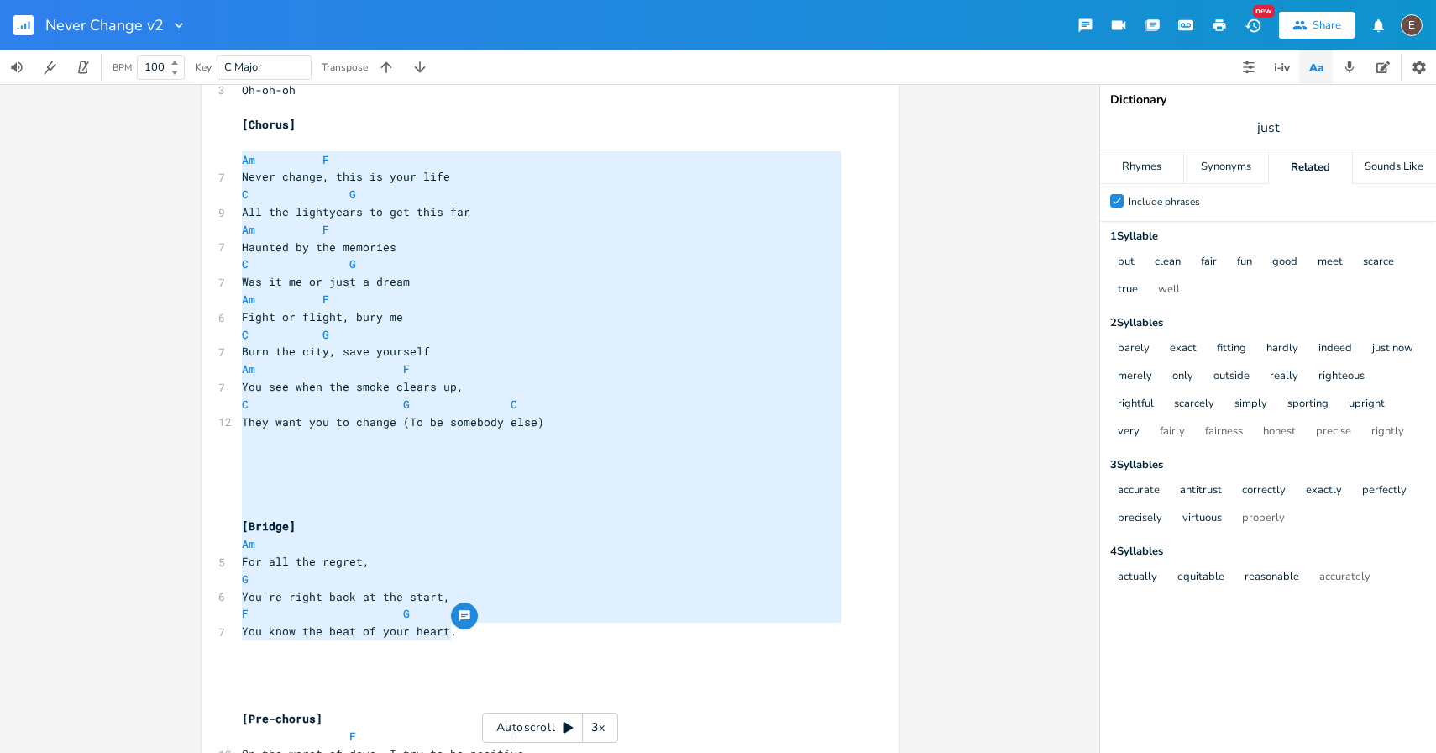
type textarea "[Chorus] Am F Never change, this is your life C G All the lightyears to get thi…"
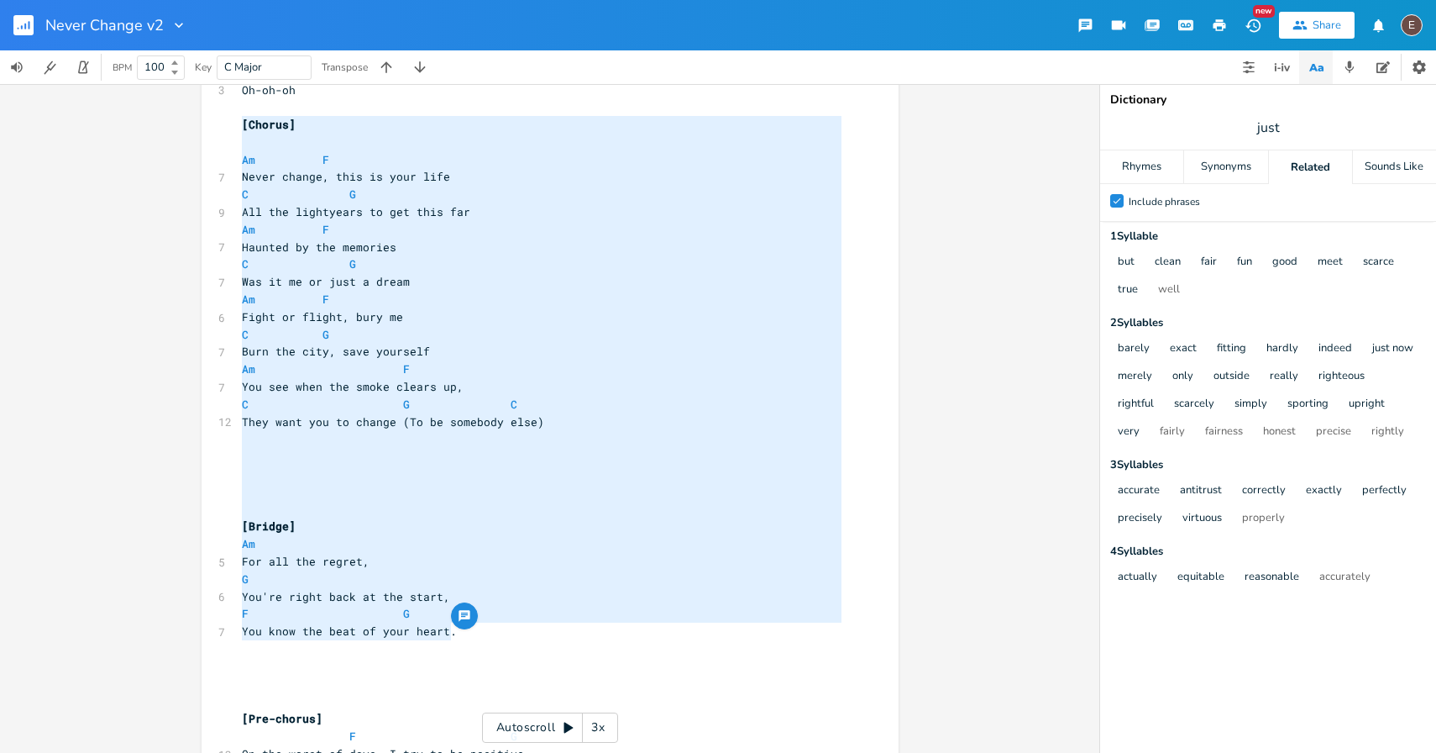
drag, startPoint x: 467, startPoint y: 637, endPoint x: 233, endPoint y: 128, distance: 560.3
click at [500, 638] on pre "You know the beat of your heart." at bounding box center [542, 631] width 606 height 18
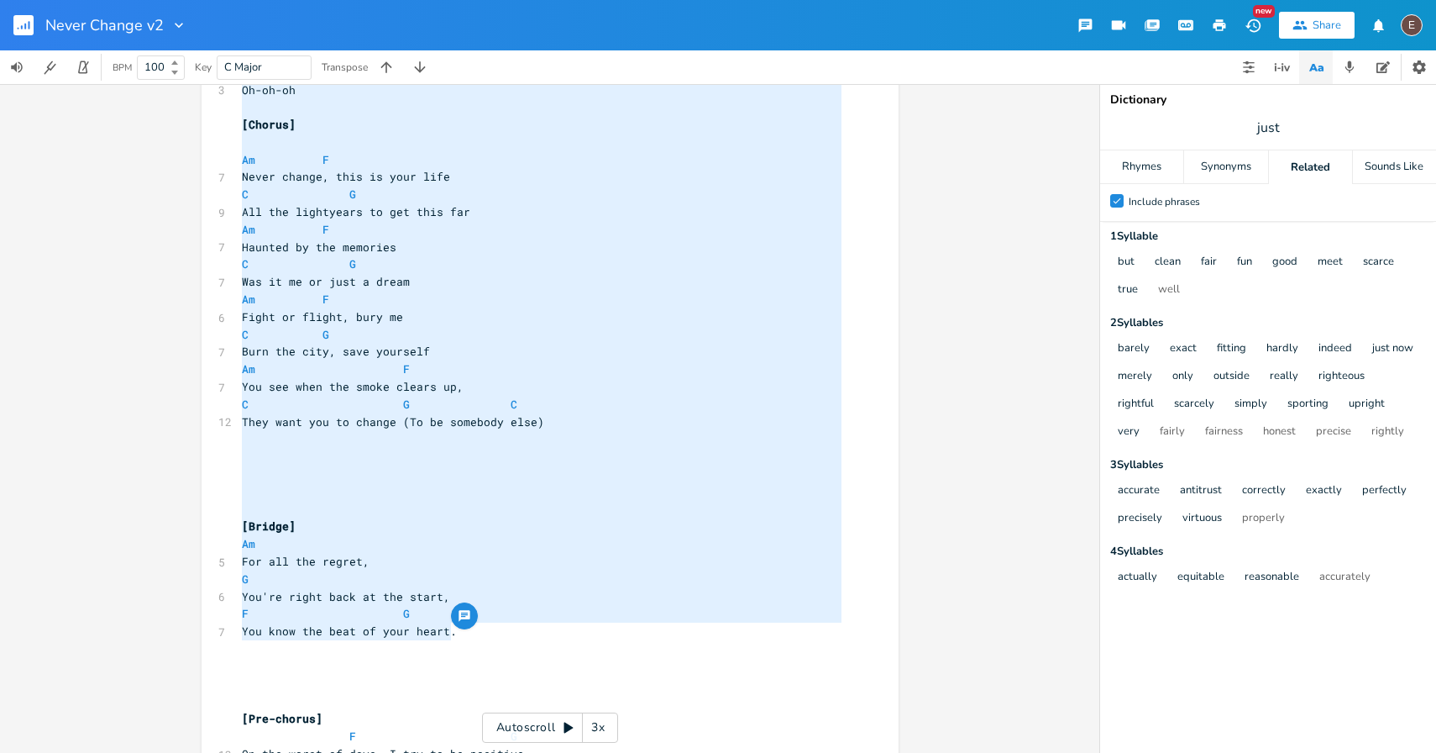
type textarea "[Chorus] Am F Never change, this is your life C G All the lightyears to get thi…"
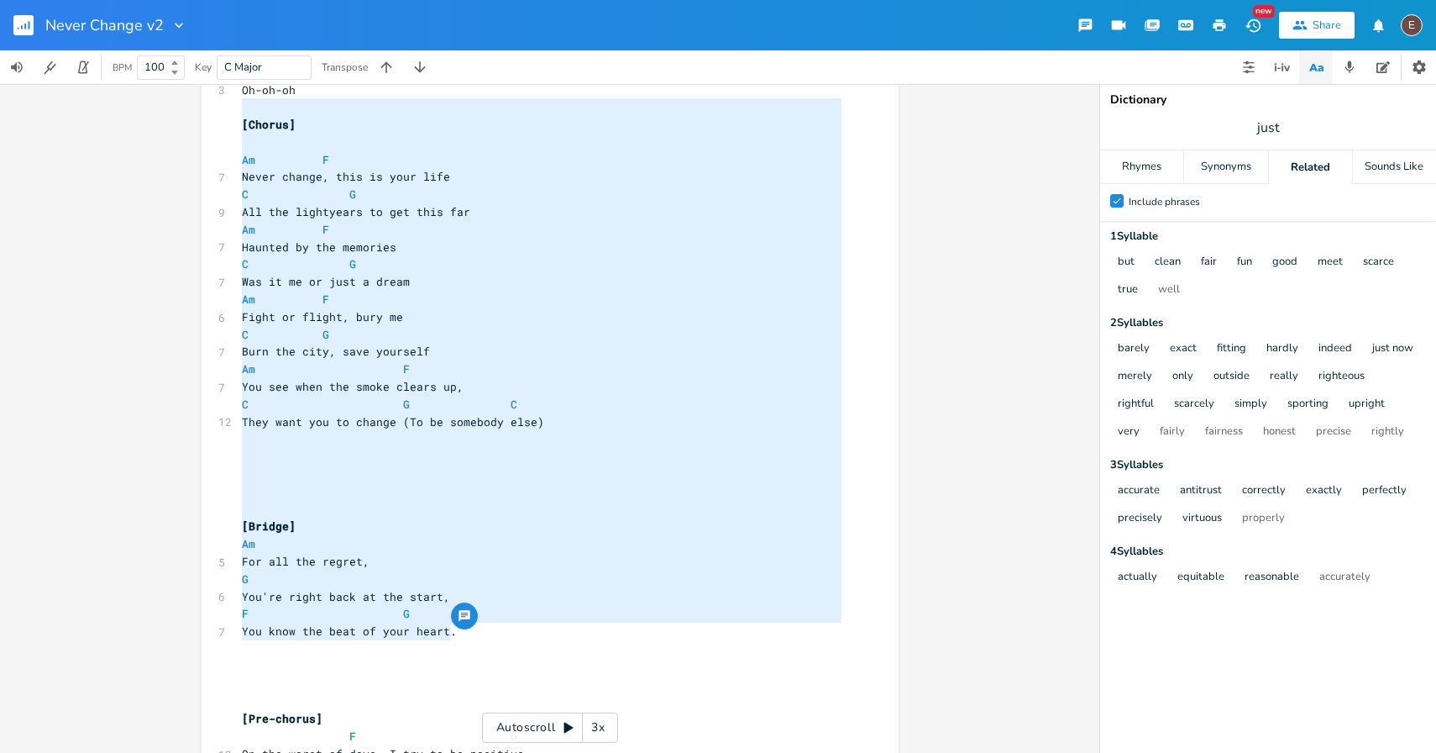
drag, startPoint x: 497, startPoint y: 637, endPoint x: 226, endPoint y: 100, distance: 601.4
click at [355, 225] on pre "Am F" at bounding box center [542, 230] width 606 height 18
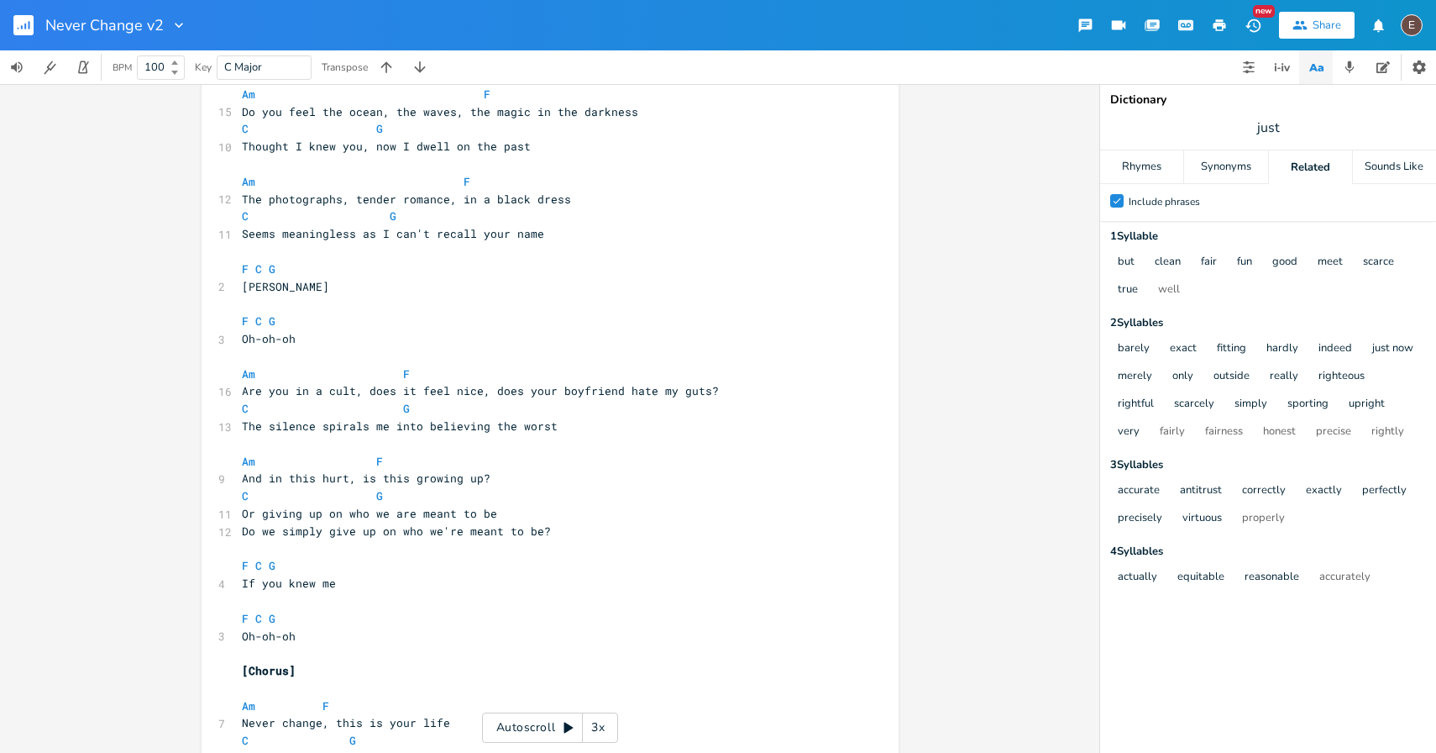
scroll to position [0, 0]
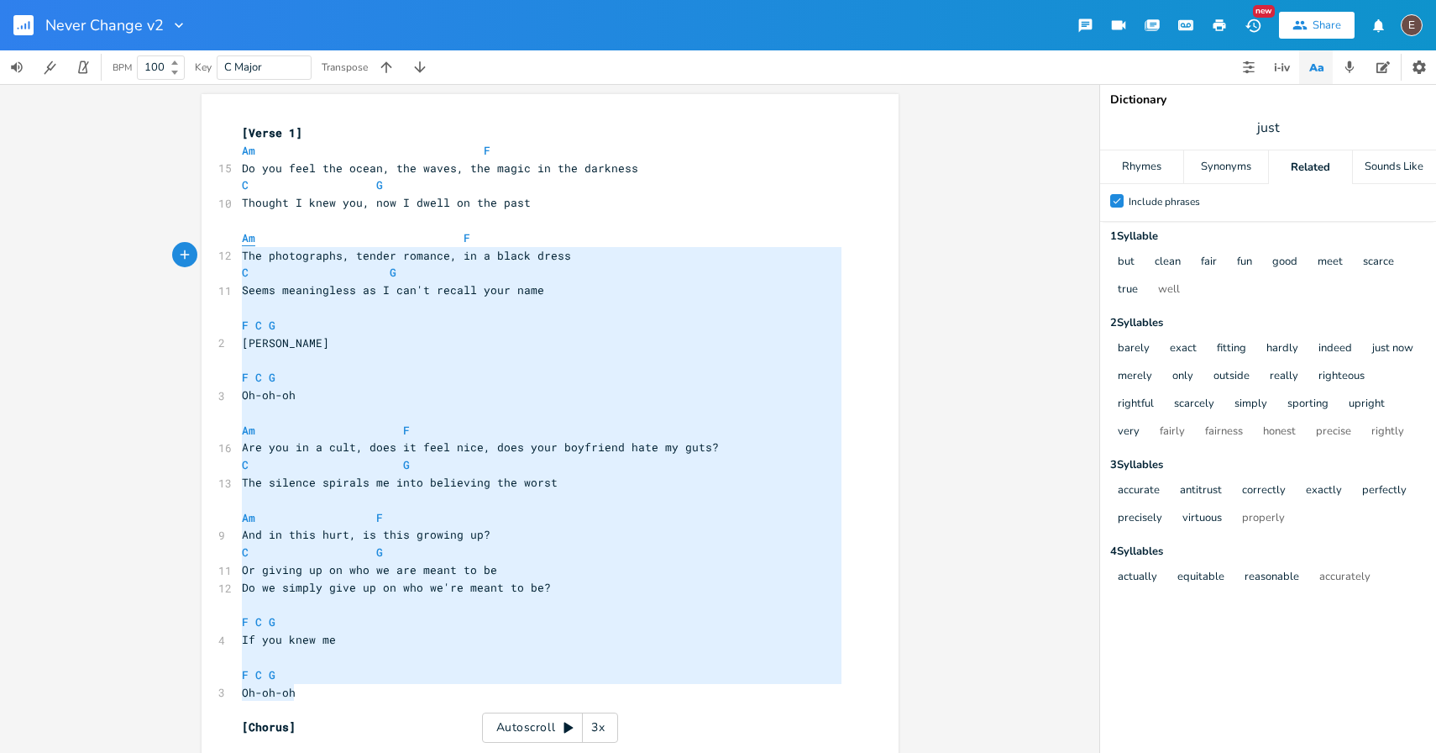
type textarea "Am F The photographs, tender romance, in a black dress C G Seems meaningless as…"
drag, startPoint x: 324, startPoint y: 692, endPoint x: 239, endPoint y: 239, distance: 460.7
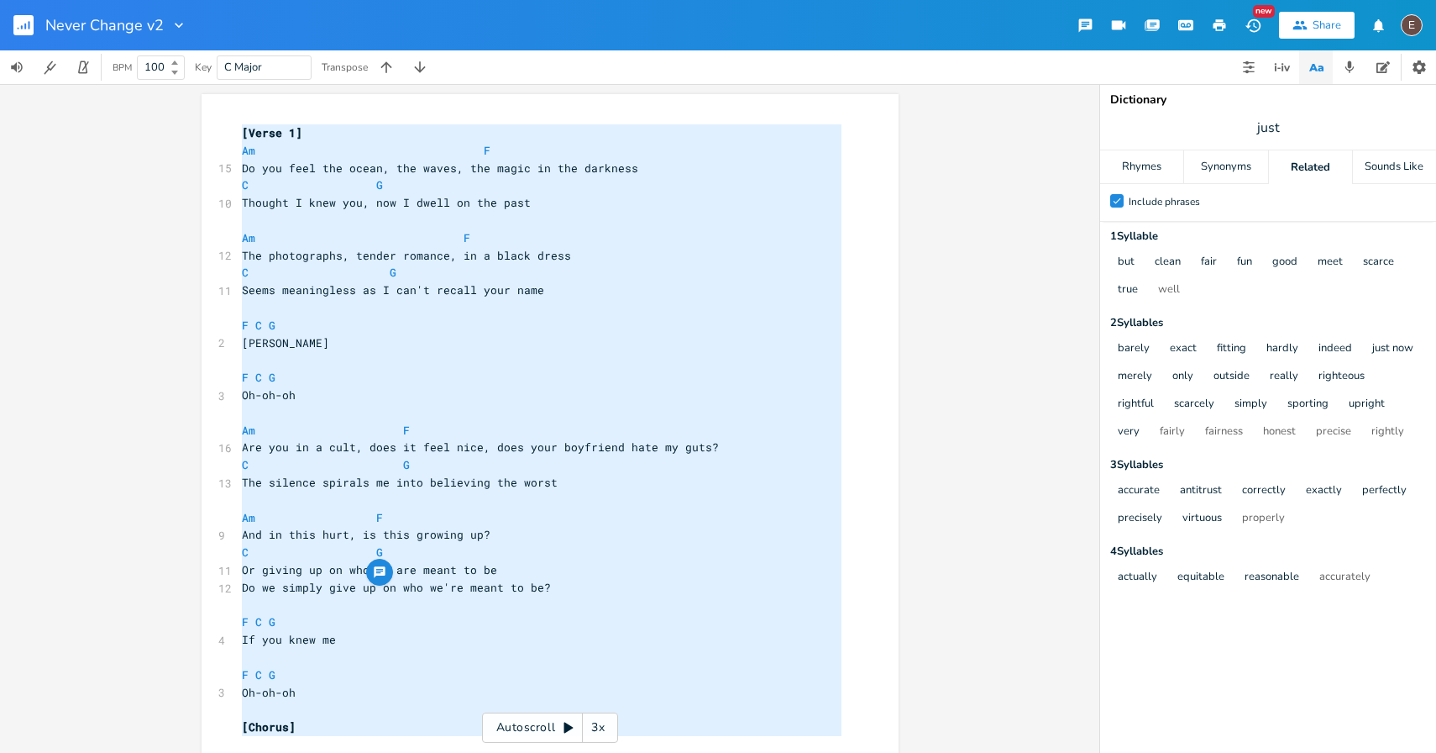
scroll to position [43, 0]
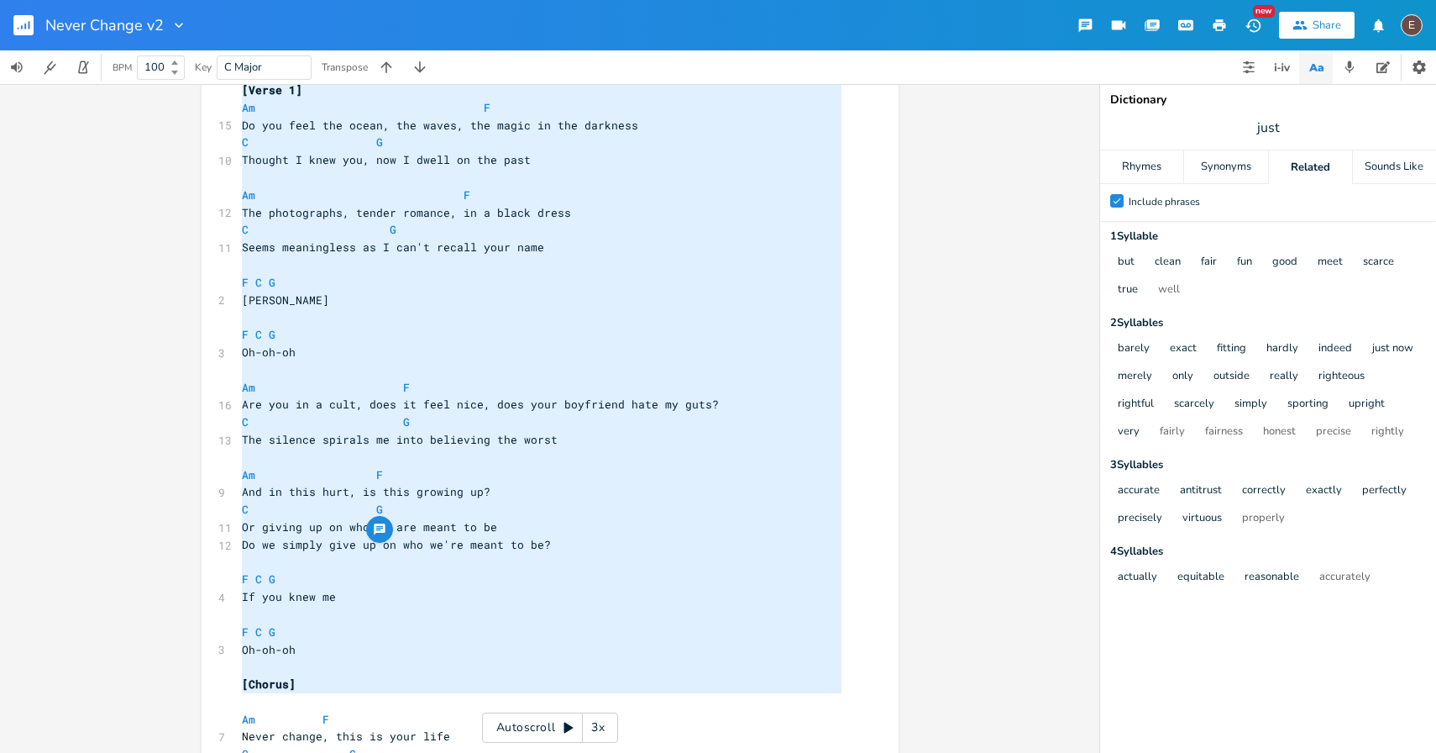
type textarea "[Verse 1] Am F Do you feel the ocean, the waves, the magic in the darkness C G …"
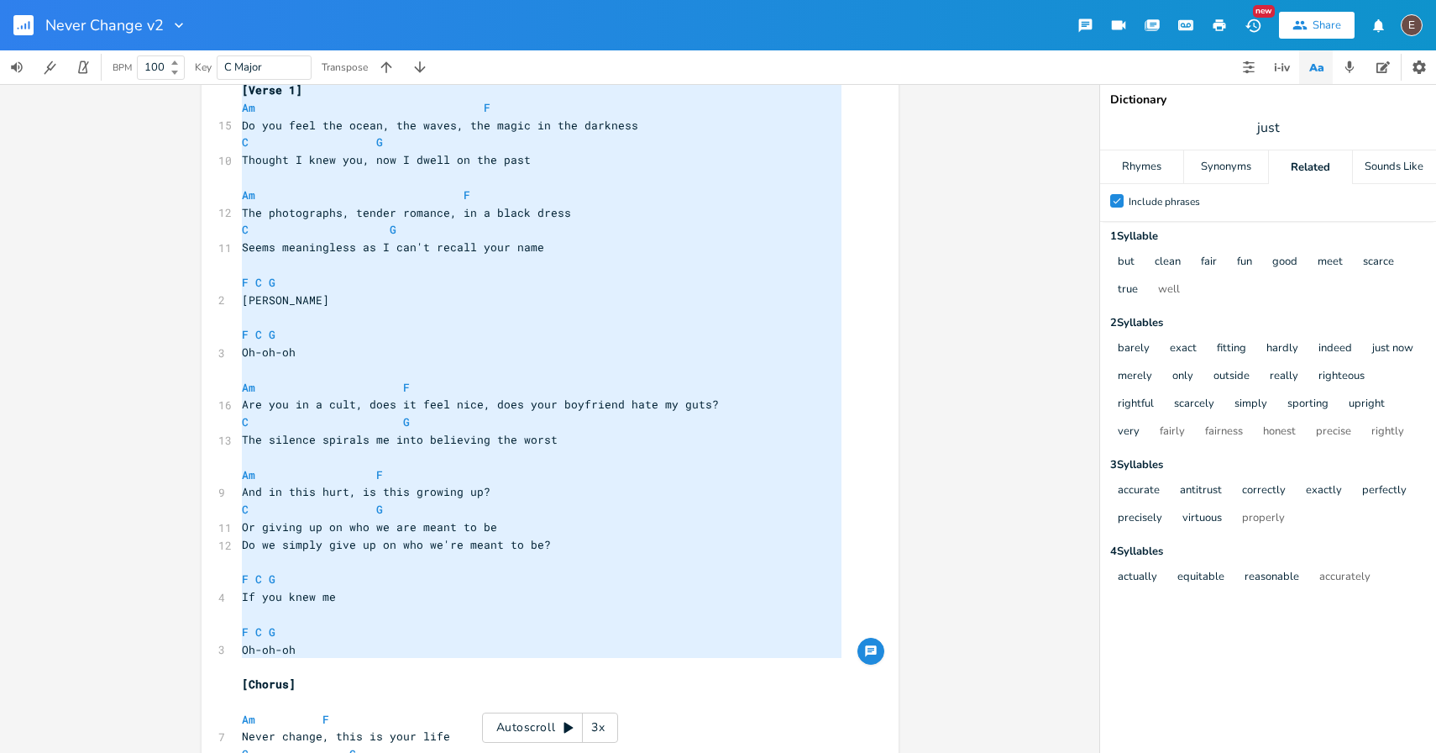
drag, startPoint x: 235, startPoint y: 130, endPoint x: 356, endPoint y: 662, distance: 545.3
click at [563, 445] on pre "The silence spirals me into believing the worst" at bounding box center [542, 440] width 606 height 18
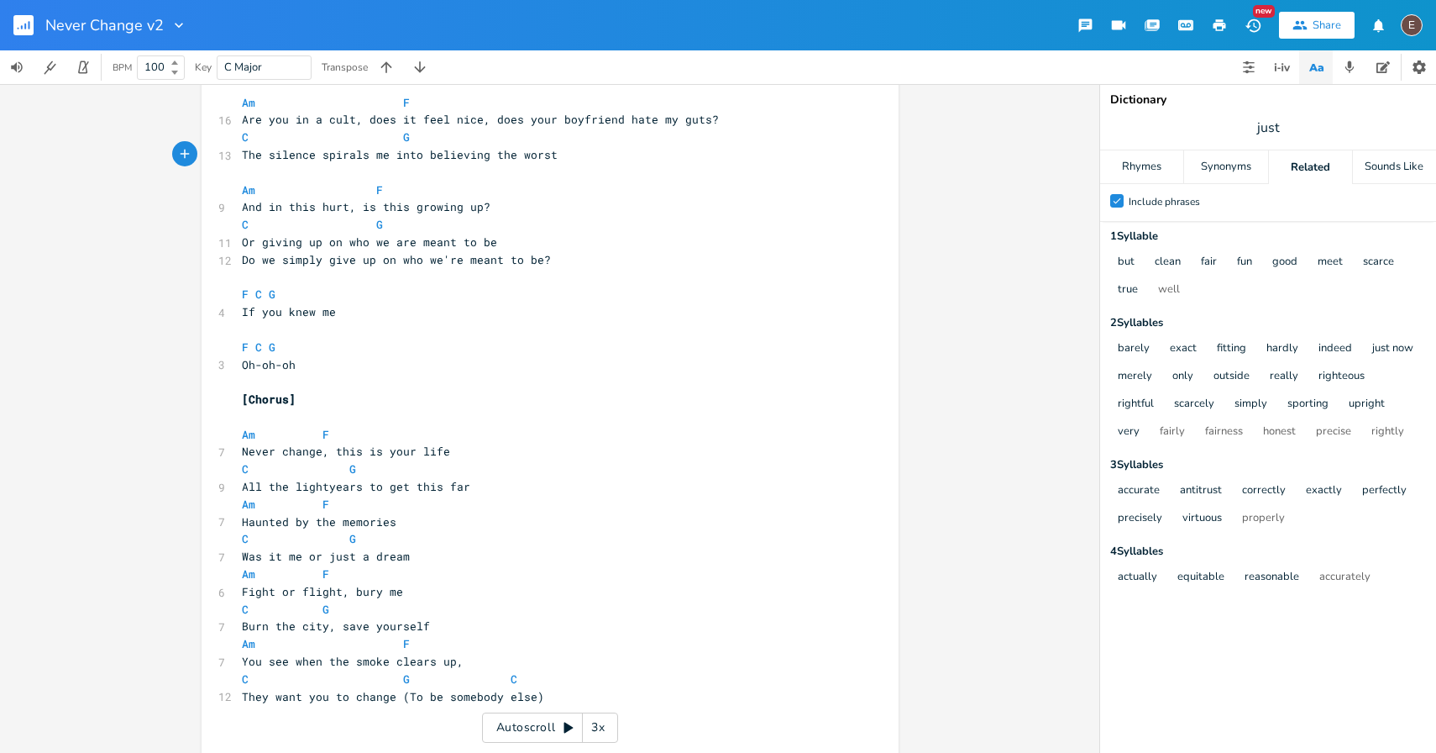
scroll to position [492, 0]
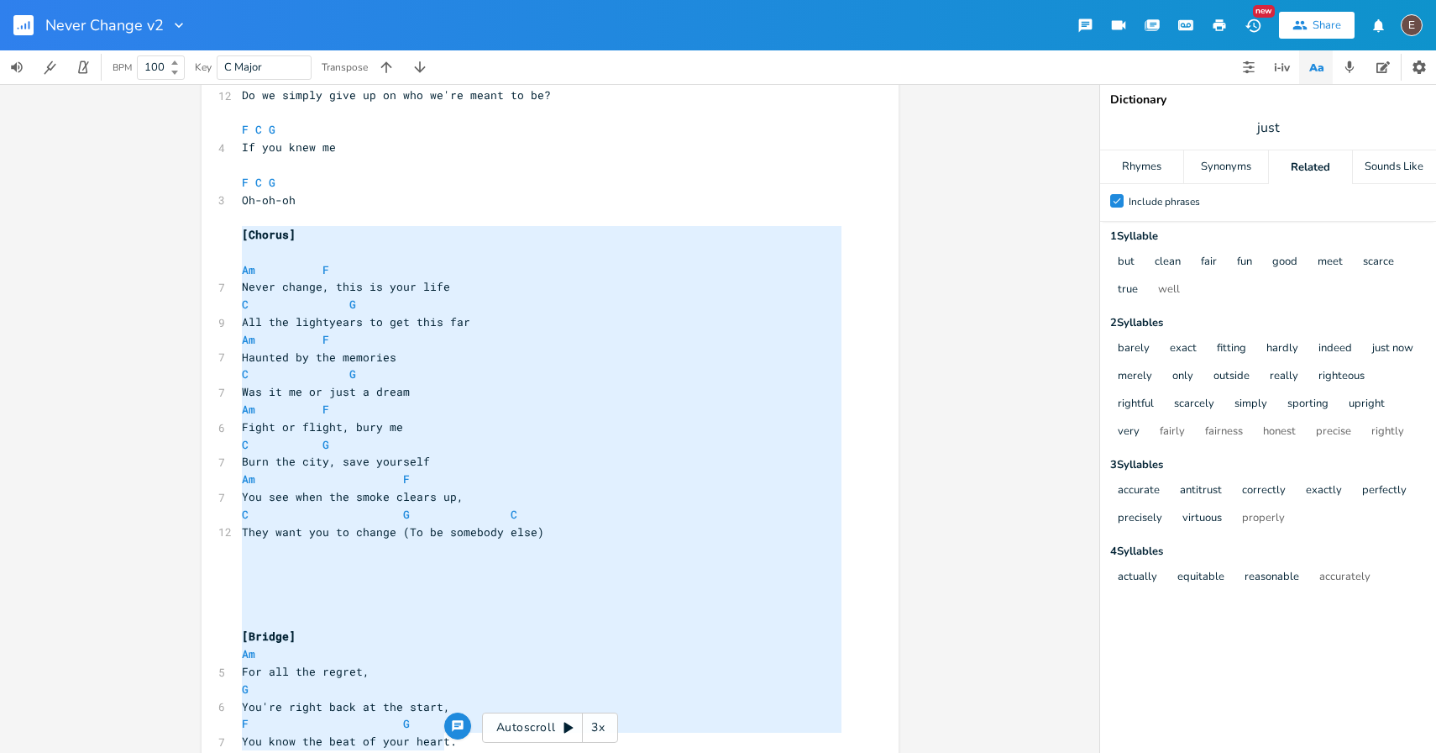
type textarea "[Chorus] Am F Never change, this is your life C G All the lightyears to get thi…"
drag, startPoint x: 236, startPoint y: 234, endPoint x: 447, endPoint y: 741, distance: 548.6
click at [296, 339] on span at bounding box center [309, 340] width 27 height 18
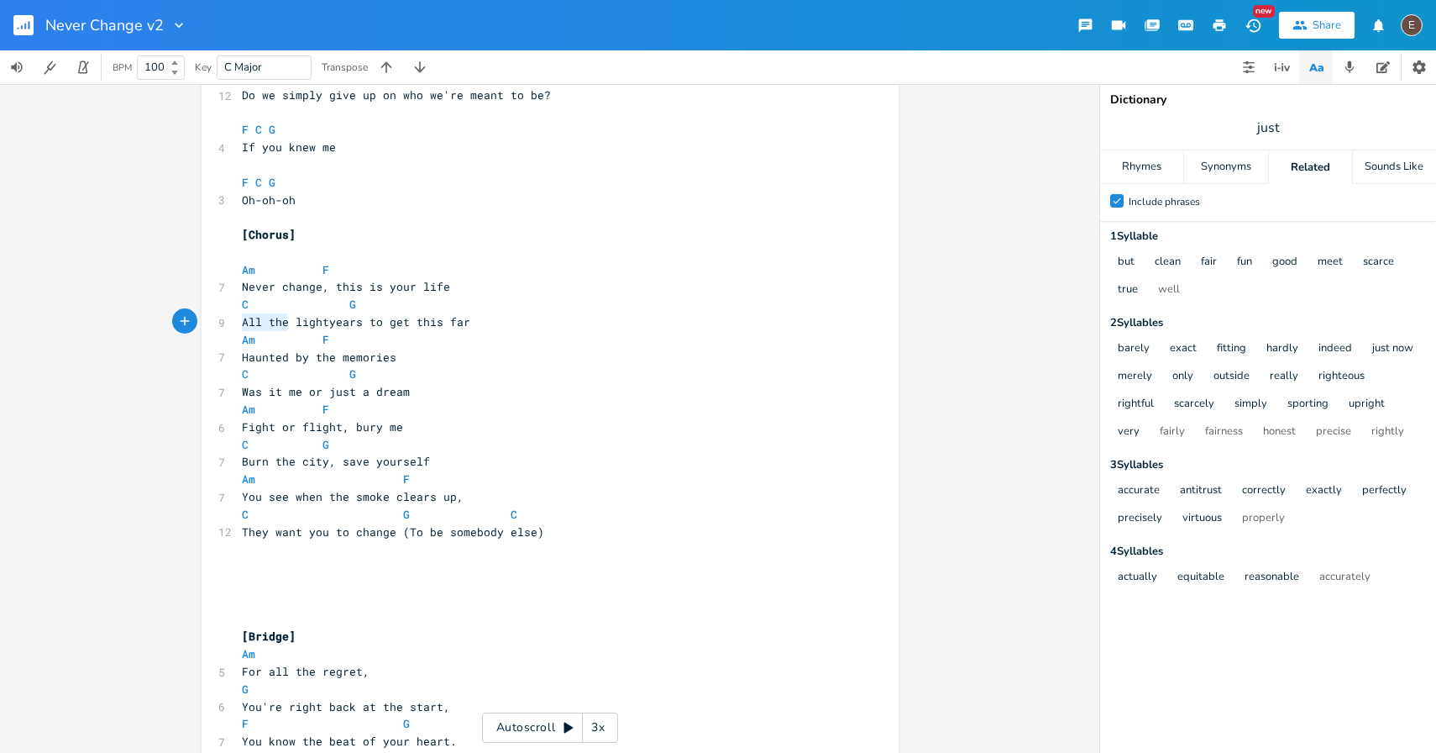
drag, startPoint x: 280, startPoint y: 322, endPoint x: 223, endPoint y: 326, distance: 56.4
type textarea "Walked"
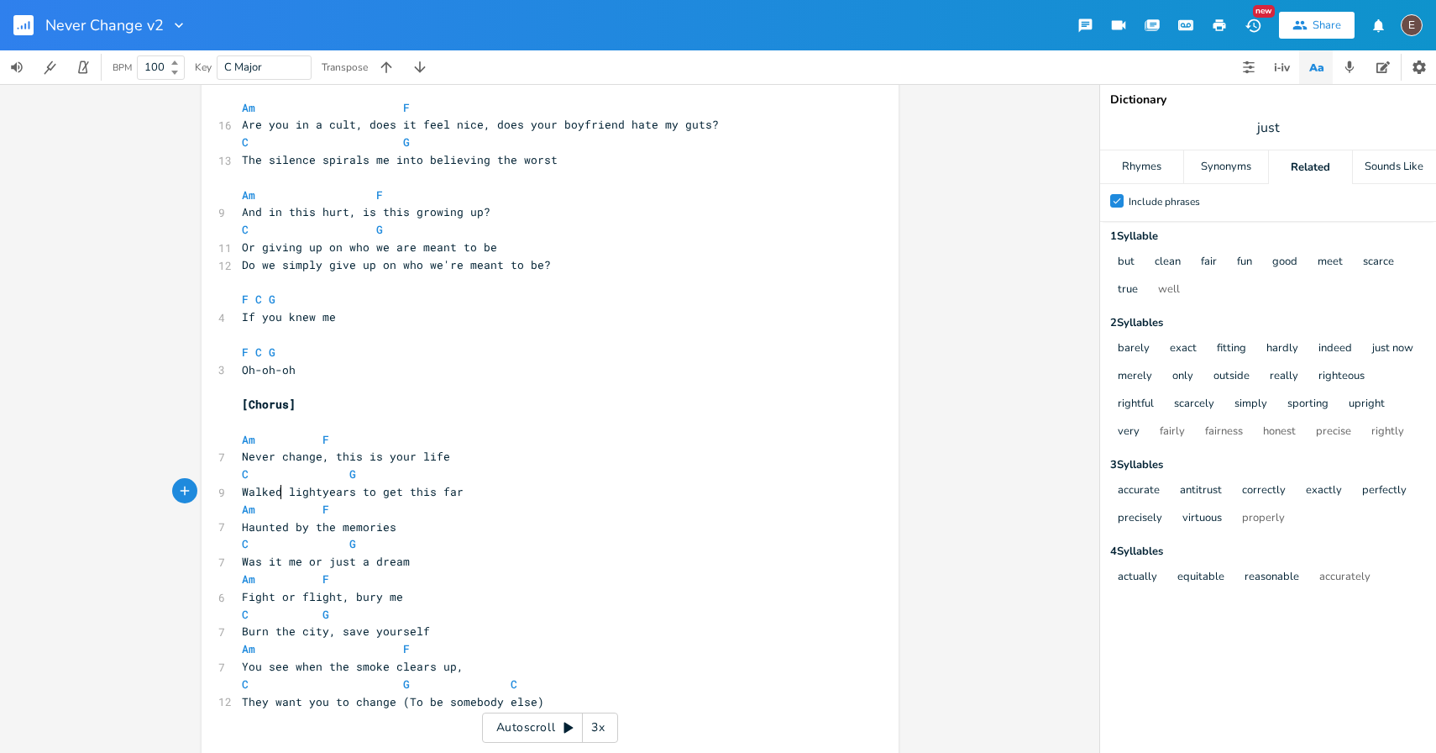
scroll to position [317, 0]
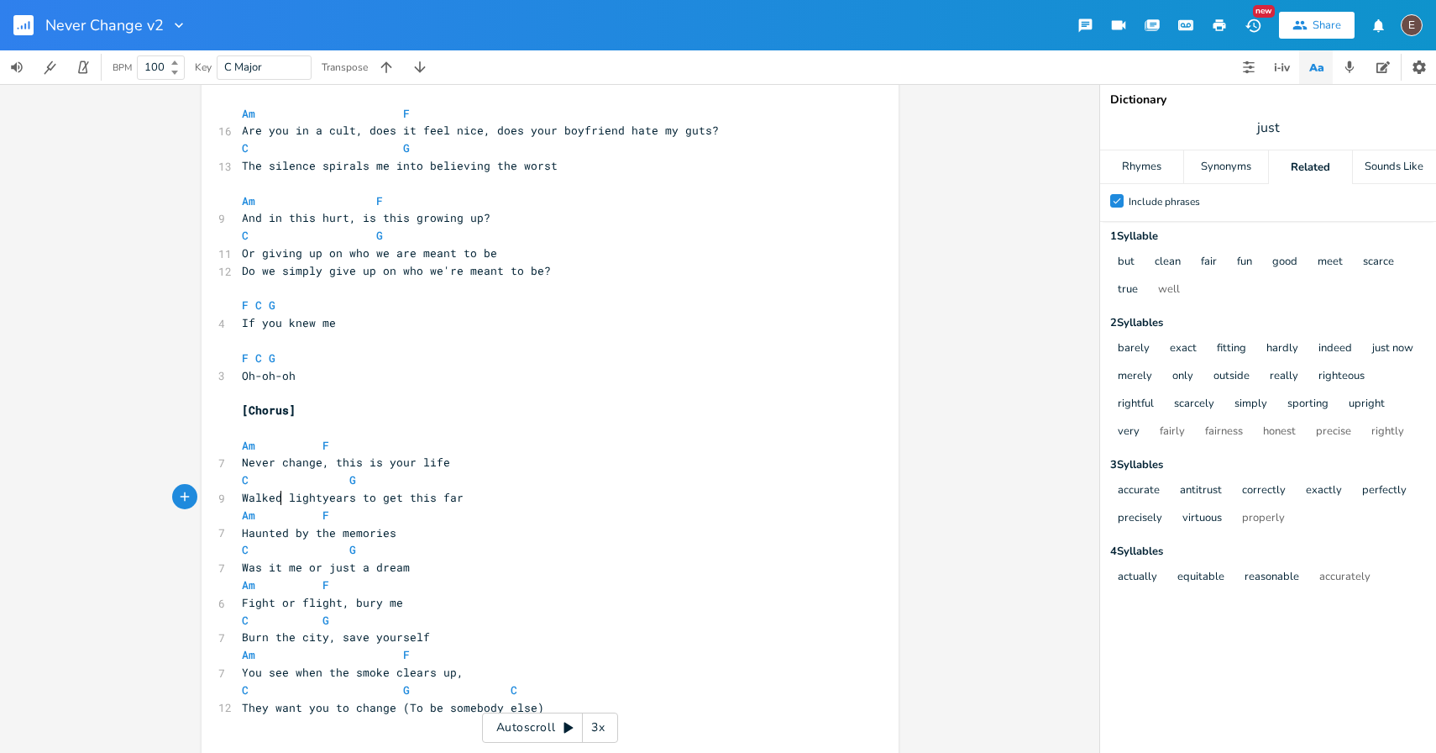
click at [260, 503] on span "Walked lightyears to get this far" at bounding box center [353, 497] width 222 height 15
type textarea "Ran"
type textarea "Walked"
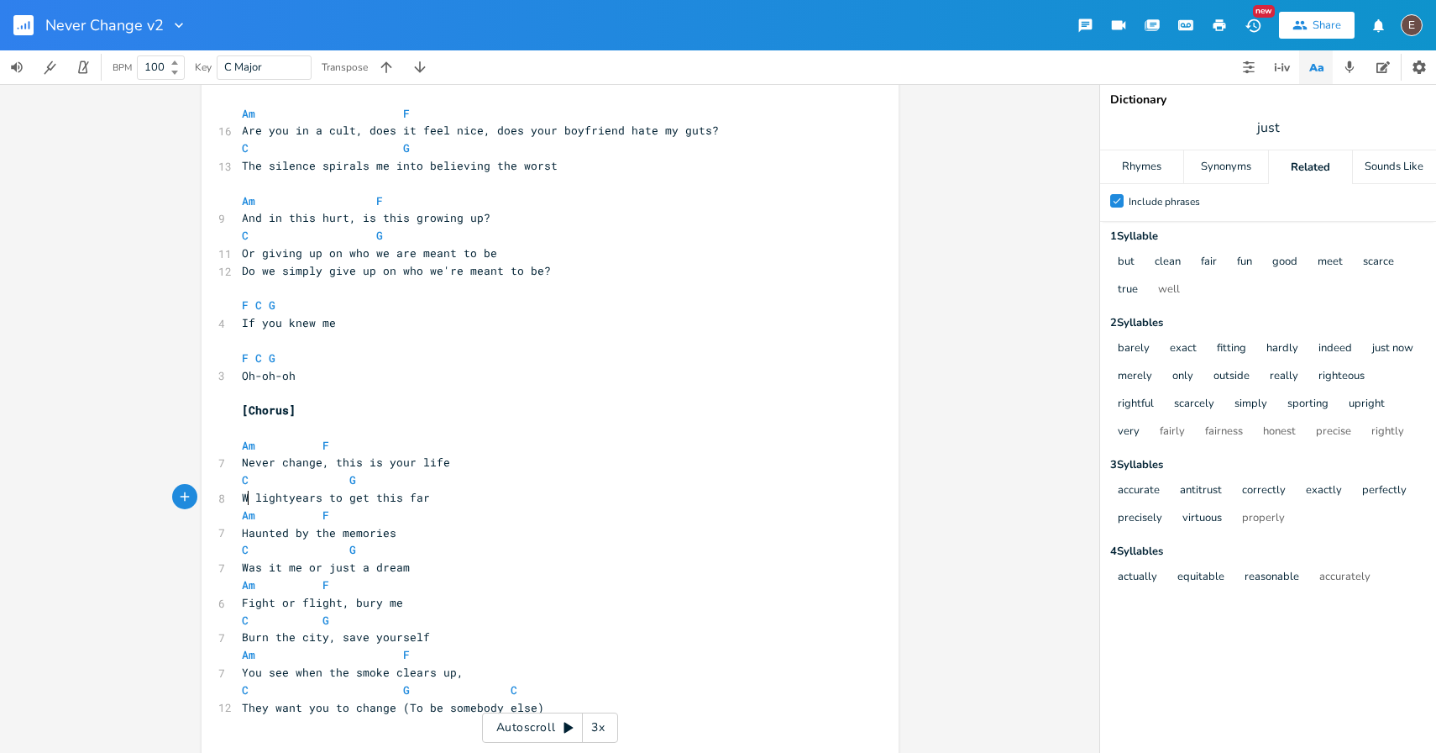
type textarea "All the"
click at [435, 527] on pre "Haunted by the memories" at bounding box center [542, 533] width 606 height 18
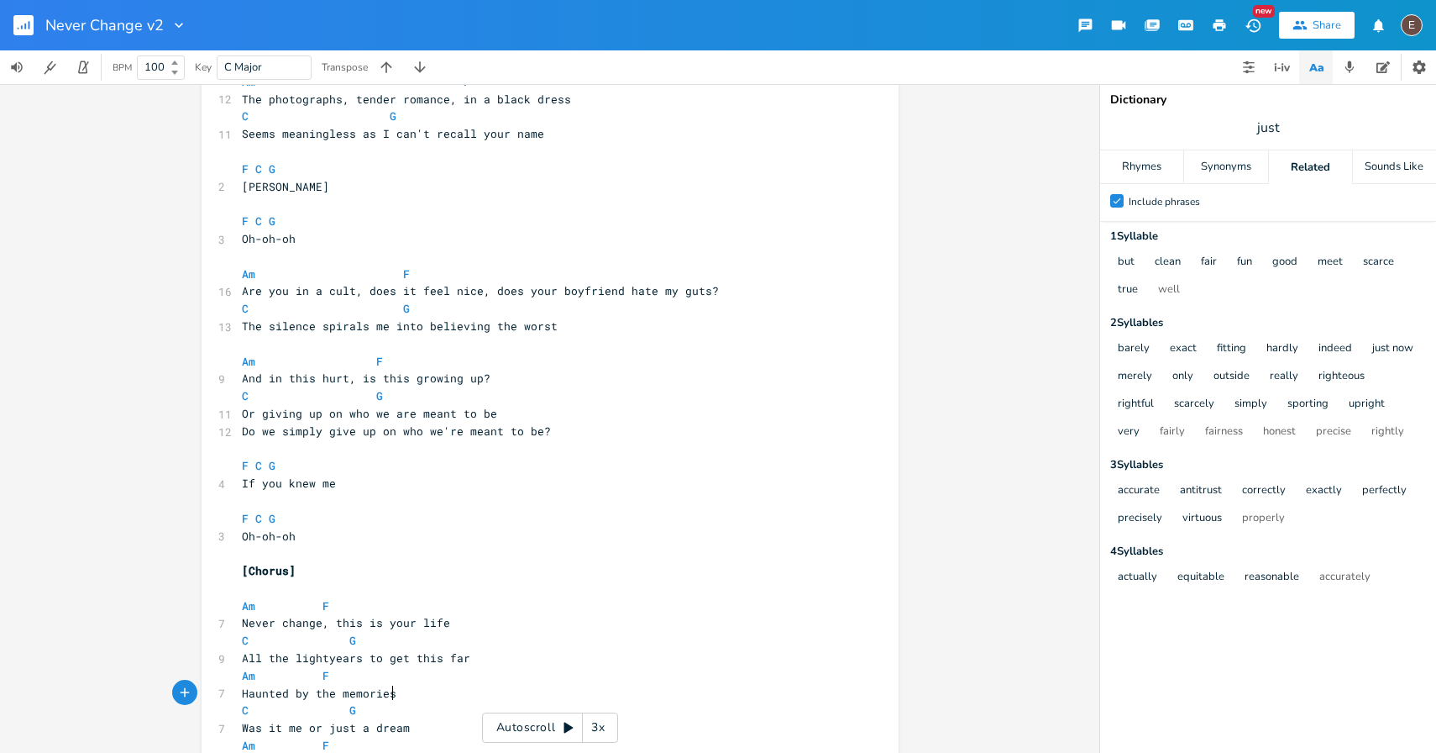
scroll to position [157, 0]
click at [813, 29] on div "Never Change v2 New Share E" at bounding box center [718, 25] width 1436 height 50
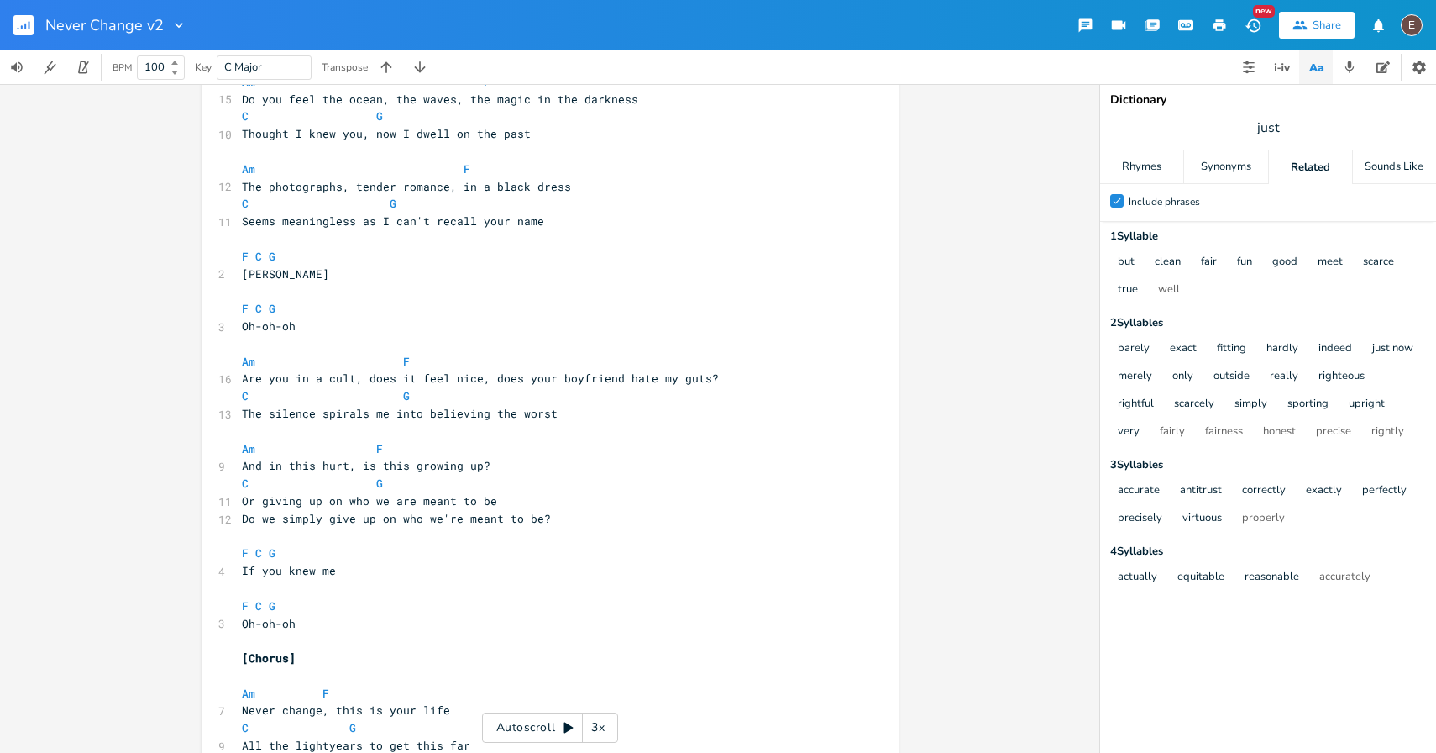
scroll to position [79, 0]
